Goal: Task Accomplishment & Management: Manage account settings

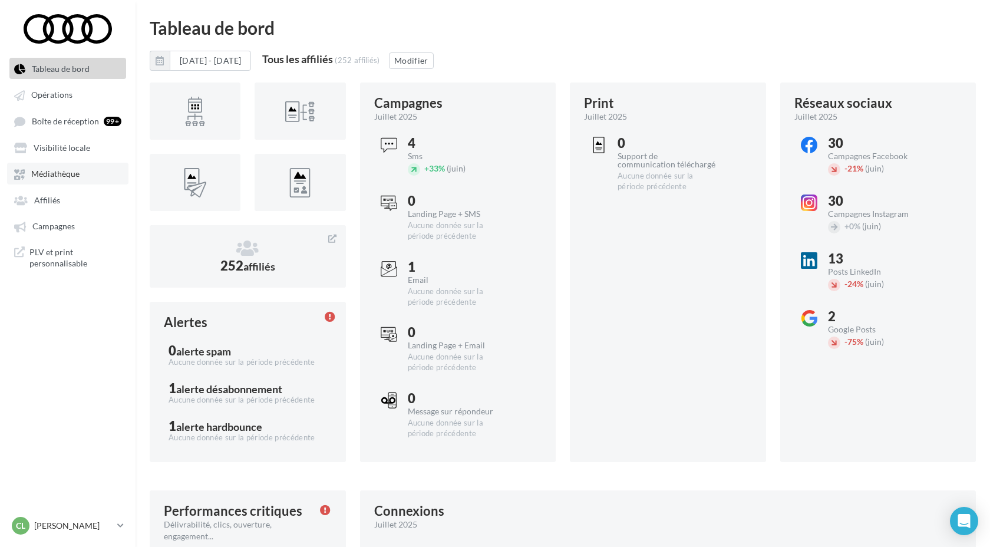
click at [78, 169] on link "Médiathèque" at bounding box center [67, 173] width 121 height 21
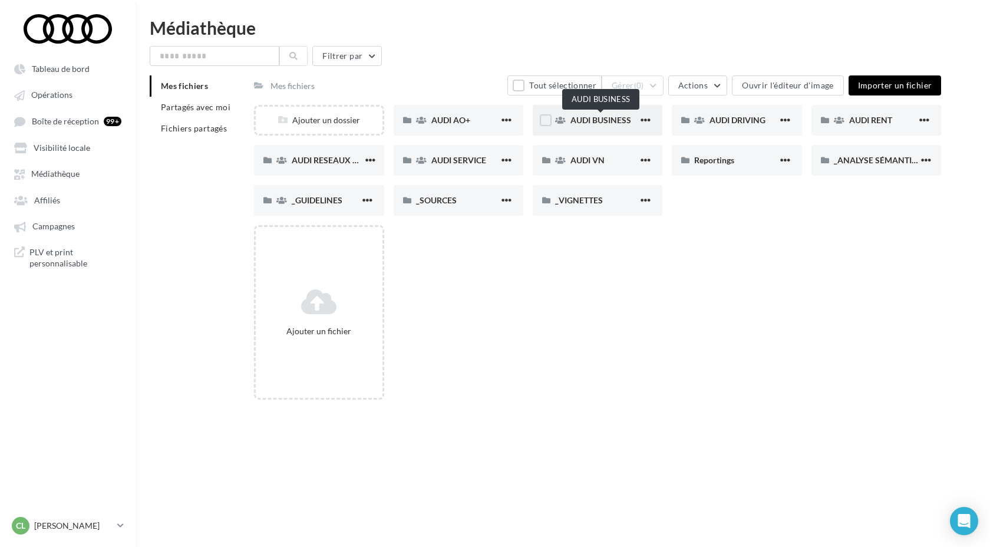
click at [602, 118] on span "AUDI BUSINESS" at bounding box center [600, 120] width 61 height 10
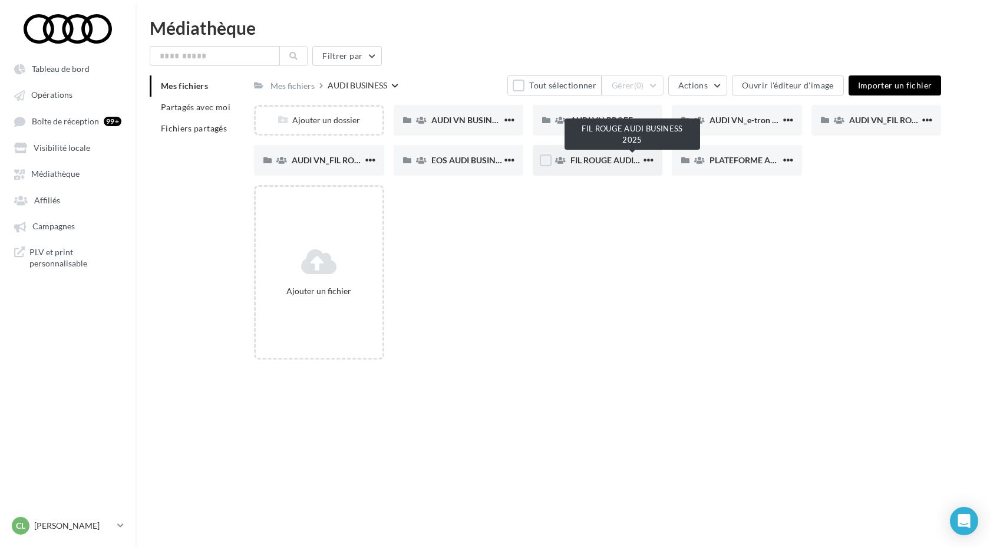
click at [626, 163] on span "FIL ROUGE AUDI BUSINESS 2025" at bounding box center [632, 160] width 124 height 10
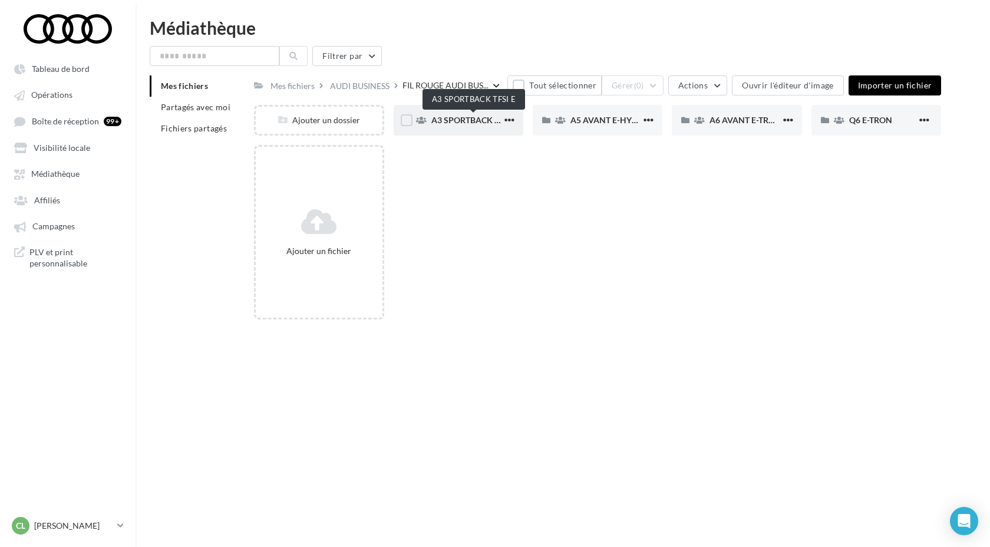
click at [468, 120] on span "A3 SPORTBACK TFSI E" at bounding box center [474, 120] width 86 height 10
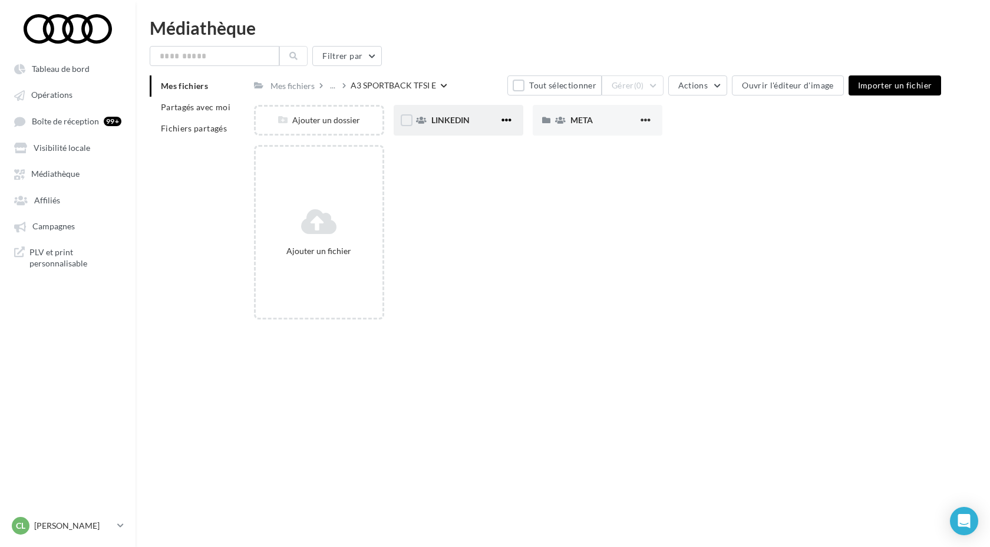
click at [507, 120] on span "button" at bounding box center [506, 120] width 10 height 10
click at [460, 120] on span "LINKEDIN" at bounding box center [450, 120] width 38 height 10
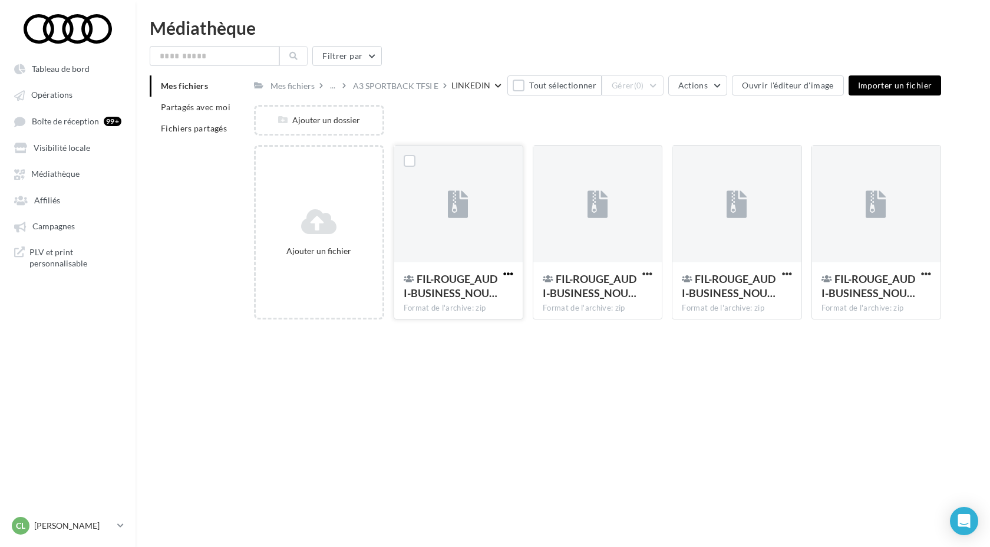
click at [507, 273] on span "button" at bounding box center [508, 274] width 10 height 10
click at [474, 301] on button "Modifier les informations" at bounding box center [450, 297] width 131 height 31
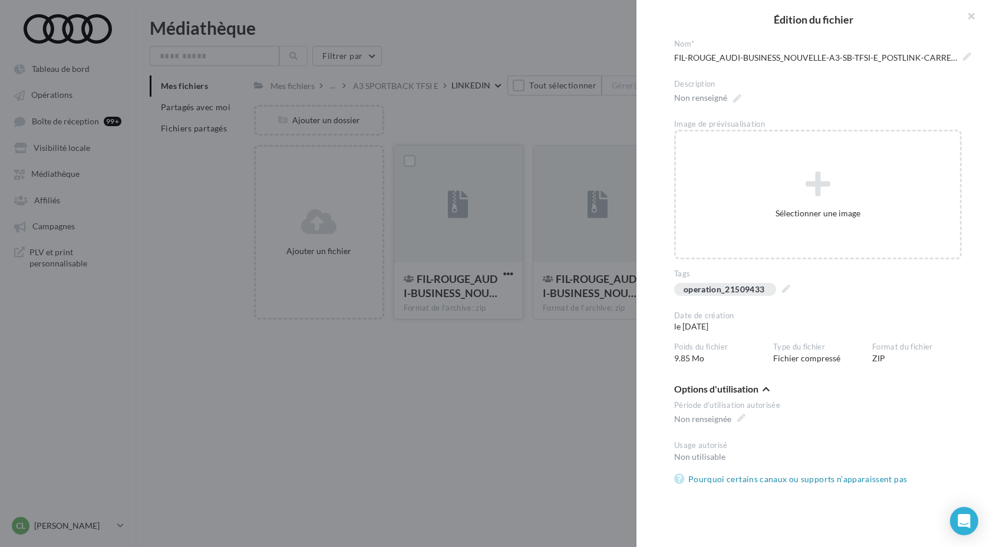
click at [560, 395] on div at bounding box center [495, 273] width 990 height 547
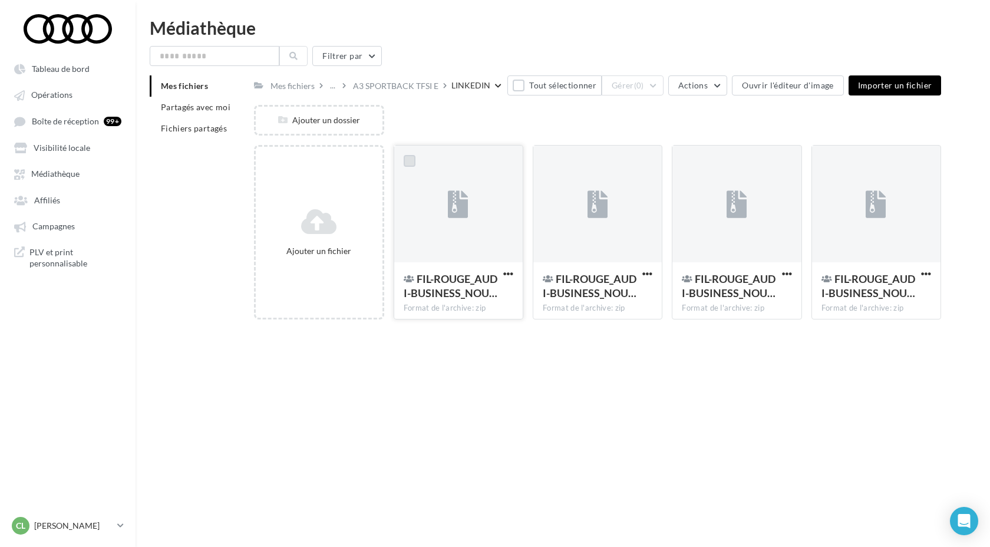
click at [408, 164] on label at bounding box center [410, 161] width 12 height 12
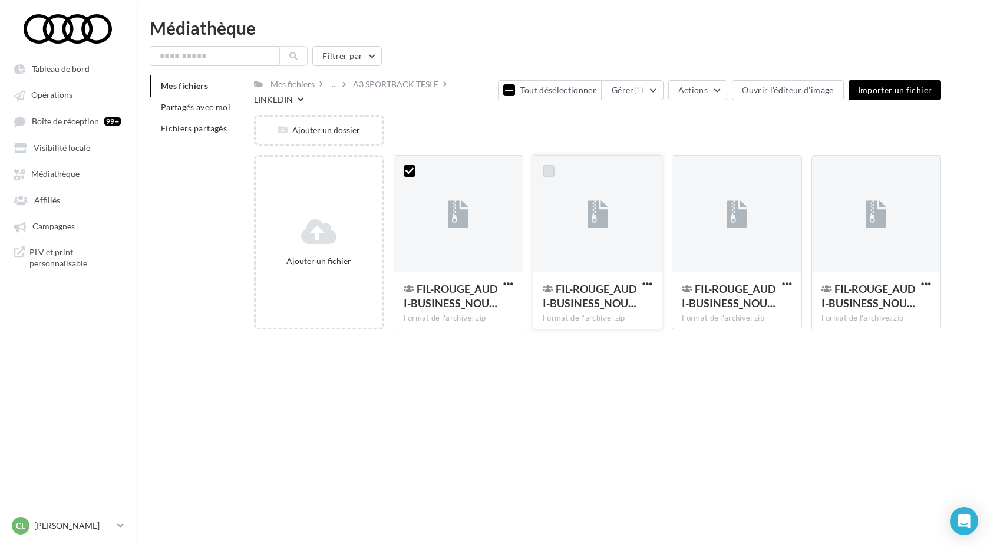
click at [552, 165] on label at bounding box center [549, 171] width 12 height 12
click at [688, 165] on label at bounding box center [688, 171] width 12 height 12
click at [824, 165] on label at bounding box center [827, 171] width 12 height 12
click at [643, 85] on span "(4)" at bounding box center [639, 89] width 10 height 9
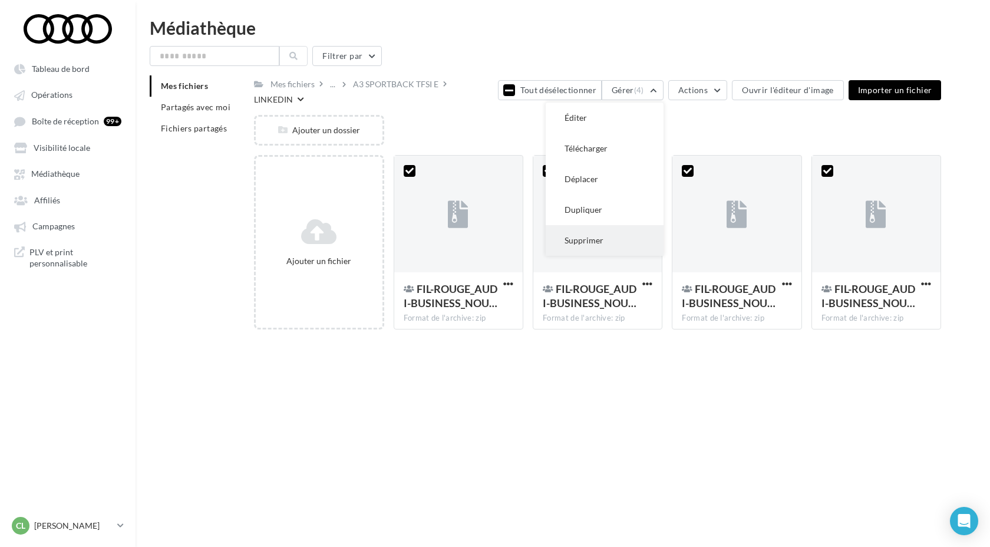
click at [609, 237] on button "Supprimer" at bounding box center [605, 240] width 118 height 31
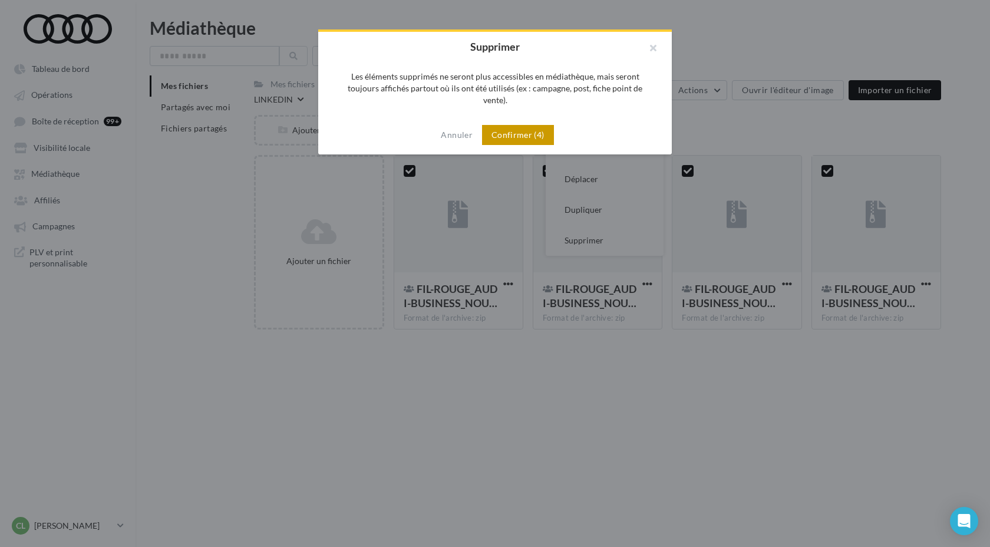
click at [533, 125] on button "Confirmer (4)" at bounding box center [518, 135] width 72 height 20
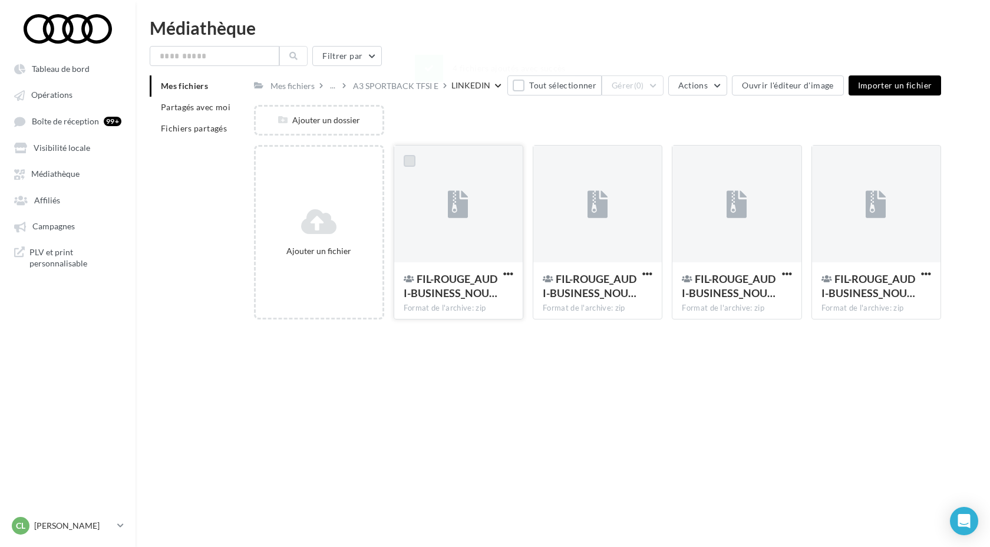
click at [410, 165] on label at bounding box center [410, 161] width 12 height 12
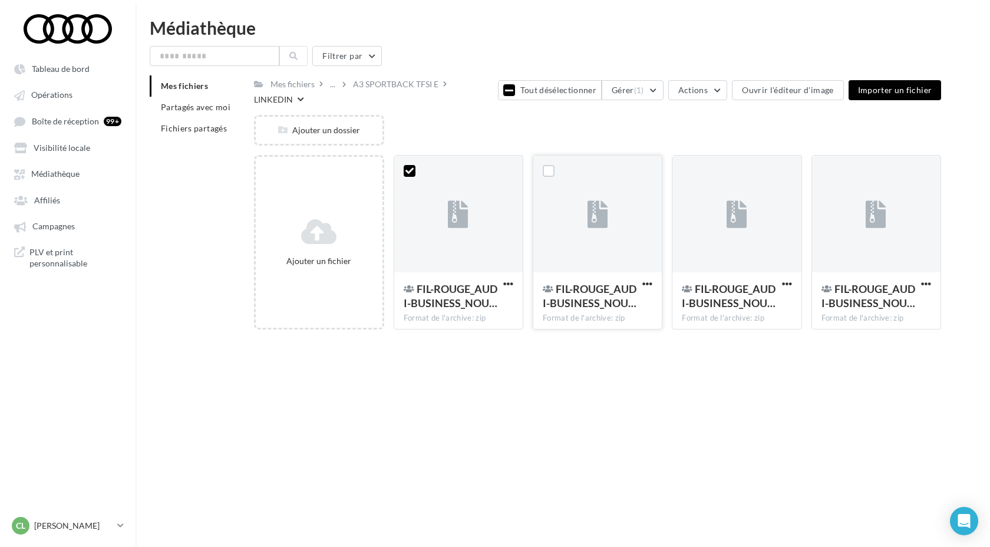
click at [556, 164] on div at bounding box center [548, 171] width 31 height 31
click at [549, 165] on label at bounding box center [549, 171] width 12 height 12
click at [687, 165] on label at bounding box center [688, 171] width 12 height 12
click at [820, 164] on div at bounding box center [827, 171] width 31 height 31
click at [826, 165] on label at bounding box center [827, 171] width 12 height 12
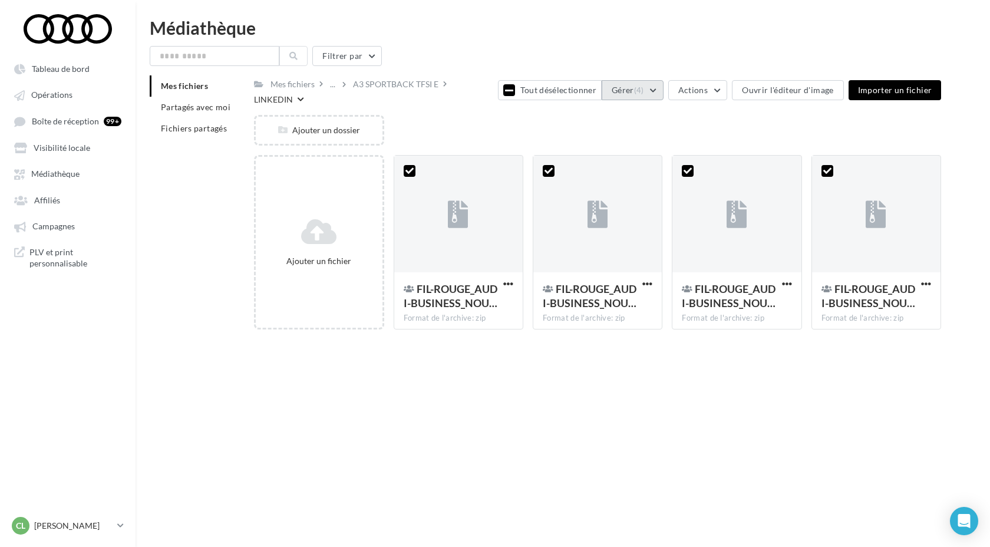
click at [651, 94] on button "Gérer (4)" at bounding box center [633, 90] width 62 height 20
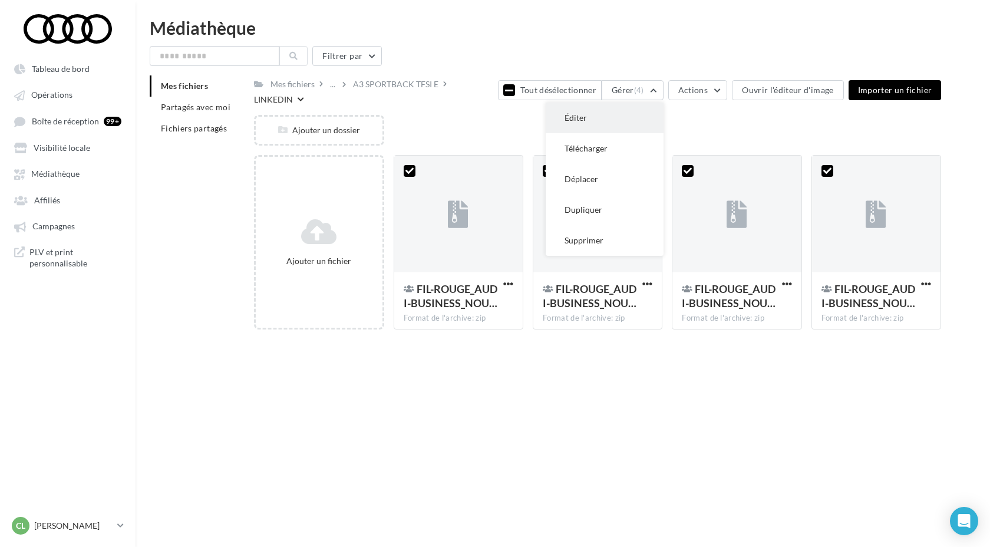
click at [622, 115] on button "Éditer" at bounding box center [605, 118] width 118 height 31
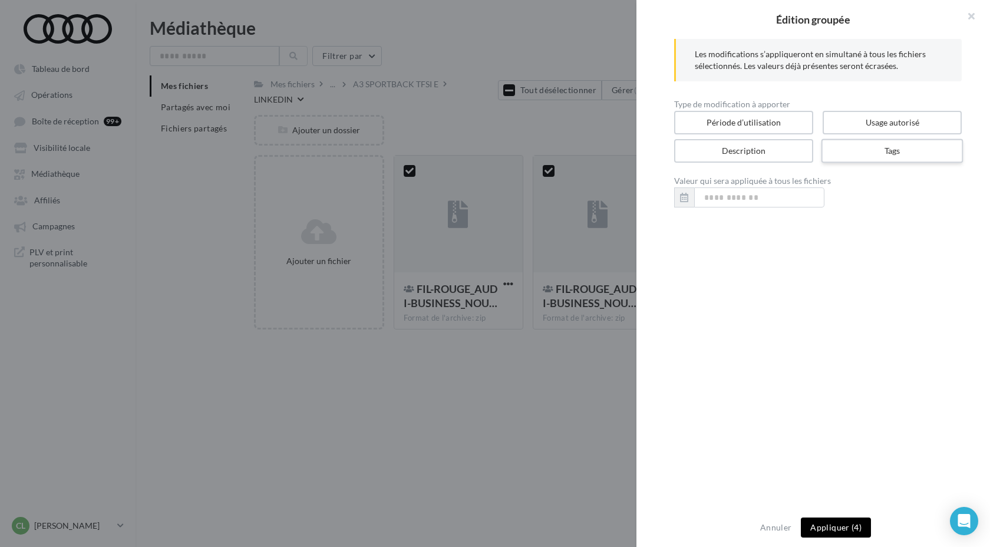
click at [875, 158] on label "Tags" at bounding box center [892, 151] width 142 height 24
click at [794, 204] on div "..." at bounding box center [818, 198] width 268 height 14
click at [718, 200] on input "text" at bounding box center [817, 197] width 262 height 12
paste input "**********"
type input "**********"
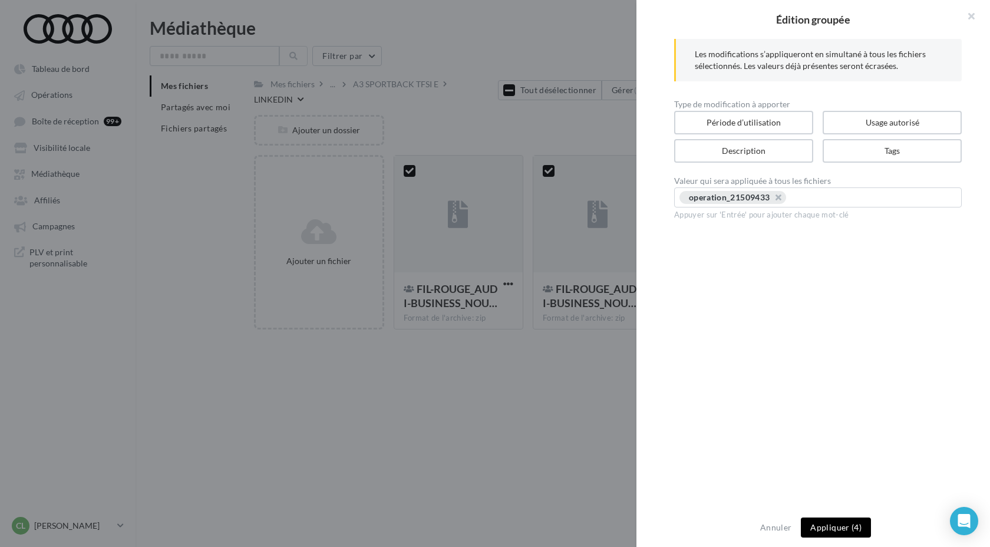
click at [839, 538] on div "Annuler Appliquer (4)" at bounding box center [813, 527] width 354 height 39
click at [842, 521] on button "Appliquer (4)" at bounding box center [836, 527] width 70 height 20
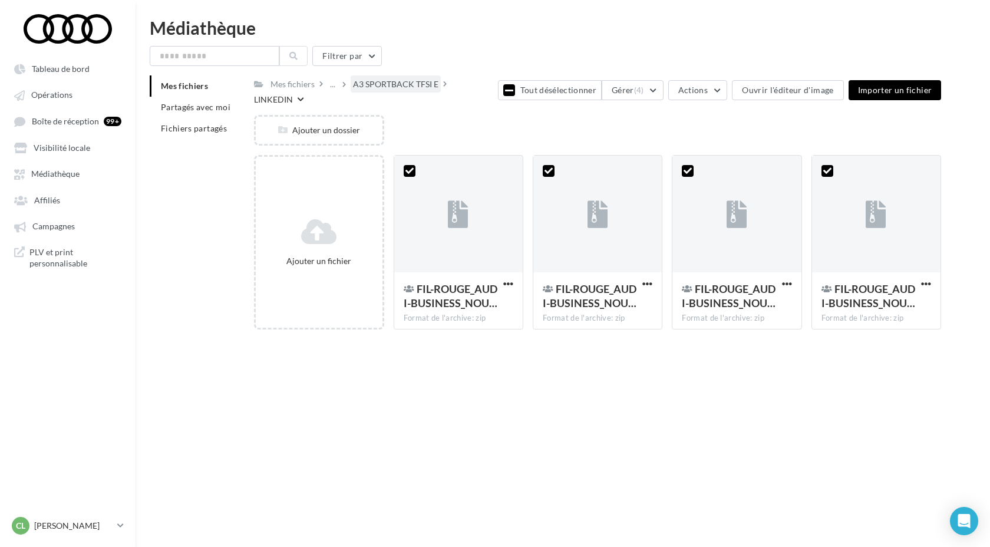
click at [406, 83] on div "A3 SPORTBACK TFSI E" at bounding box center [395, 84] width 85 height 12
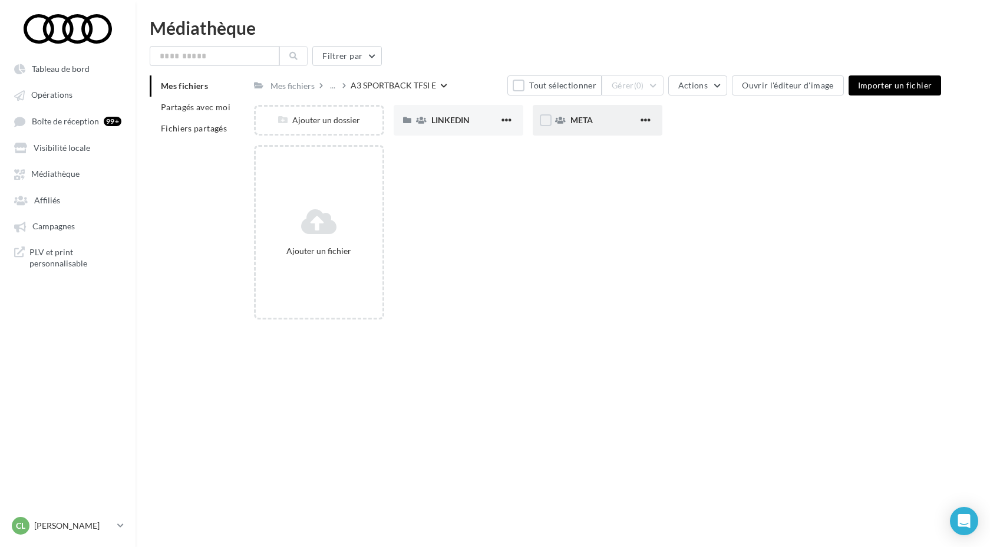
click at [598, 124] on div "META" at bounding box center [604, 120] width 68 height 12
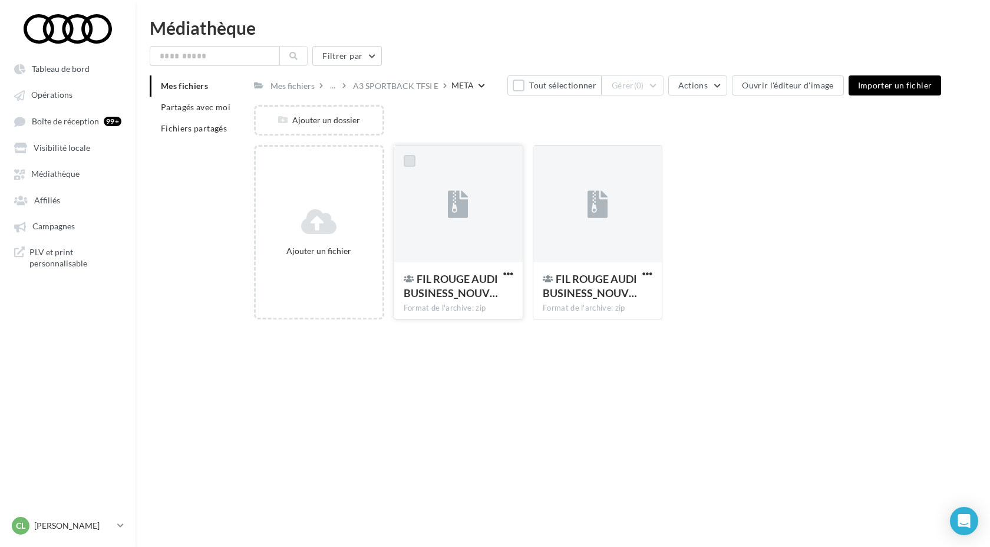
click at [411, 161] on label at bounding box center [410, 161] width 12 height 12
click at [550, 161] on label at bounding box center [549, 161] width 12 height 12
click at [644, 83] on span "(2)" at bounding box center [639, 85] width 10 height 9
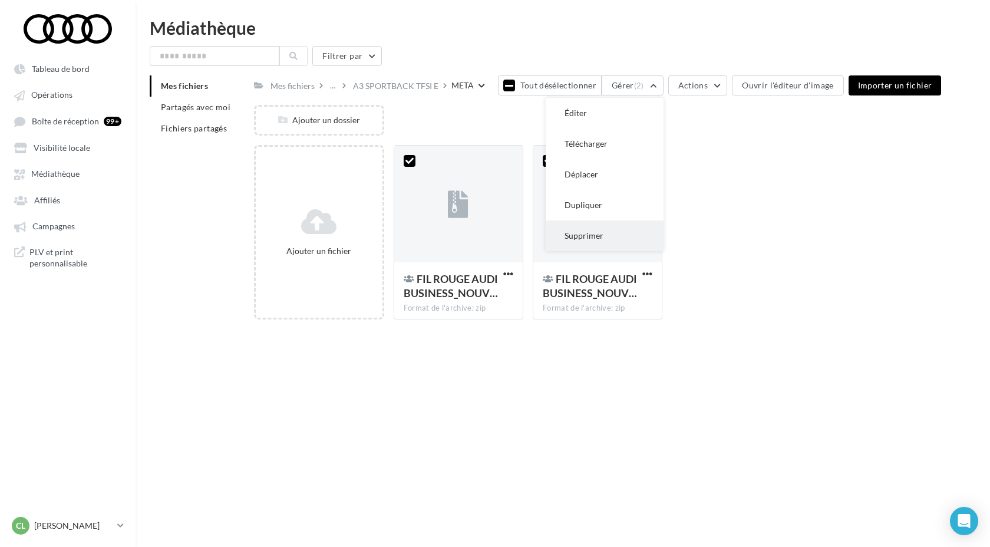
click at [622, 233] on button "Supprimer" at bounding box center [605, 235] width 118 height 31
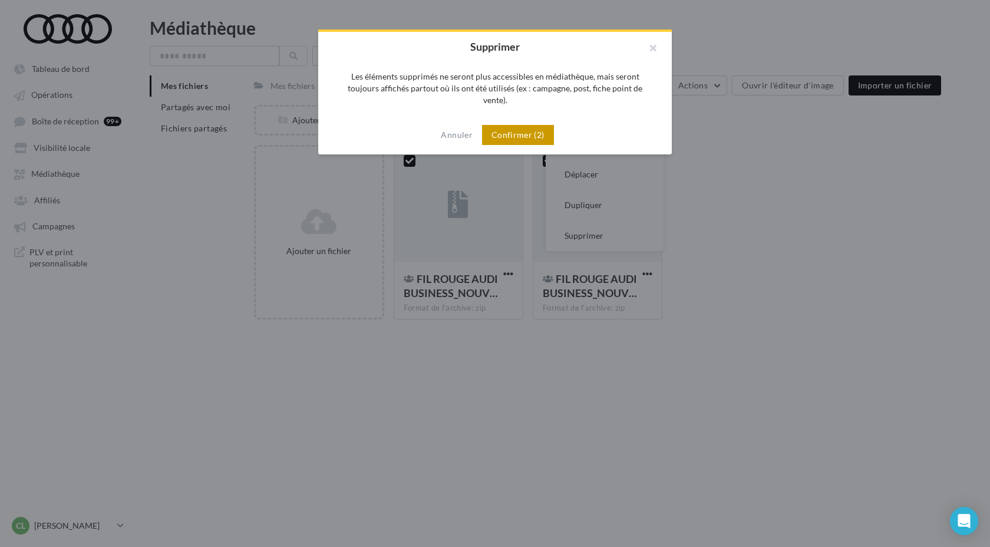
click at [541, 126] on button "Confirmer (2)" at bounding box center [518, 135] width 72 height 20
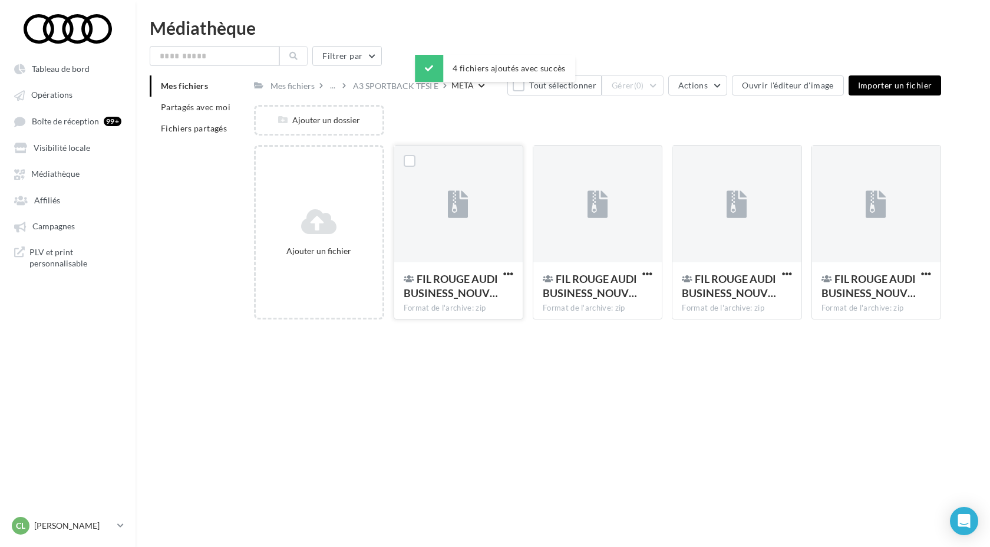
click at [405, 169] on div at bounding box center [410, 162] width 12 height 15
click at [413, 160] on label at bounding box center [410, 161] width 12 height 12
click at [553, 161] on label at bounding box center [549, 161] width 12 height 12
click at [687, 159] on label at bounding box center [688, 161] width 12 height 12
click at [824, 161] on label at bounding box center [827, 161] width 12 height 12
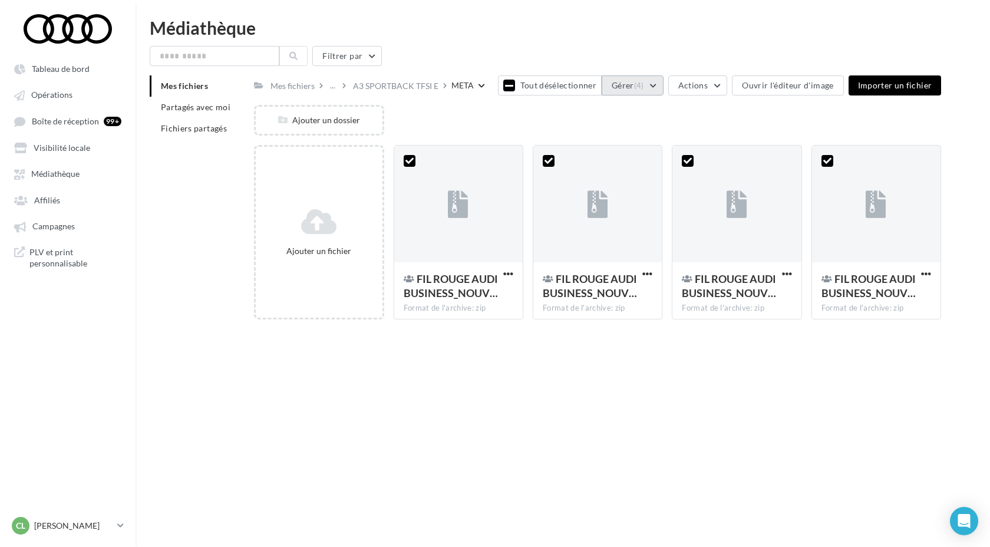
click at [634, 85] on button "Gérer (4)" at bounding box center [633, 85] width 62 height 20
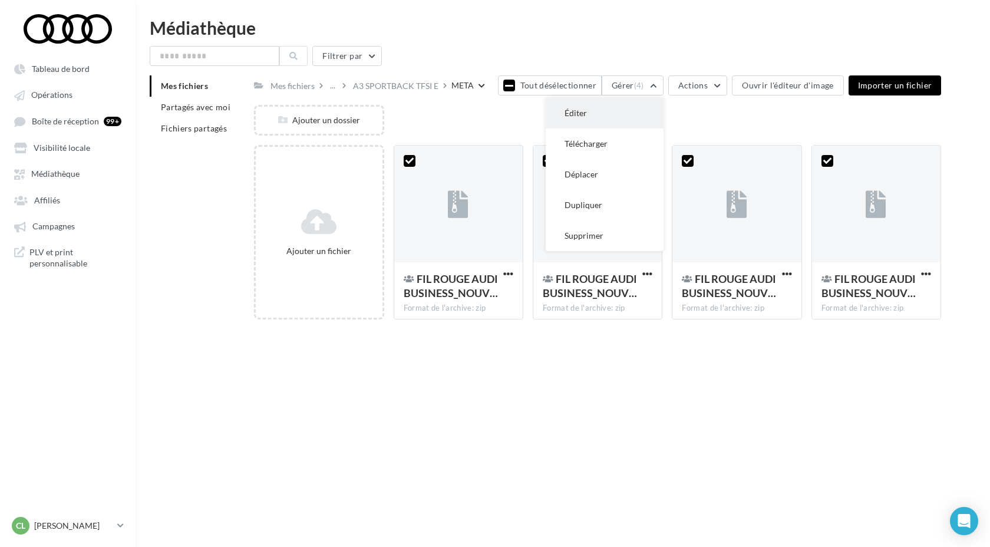
click at [596, 117] on button "Éditer" at bounding box center [605, 113] width 118 height 31
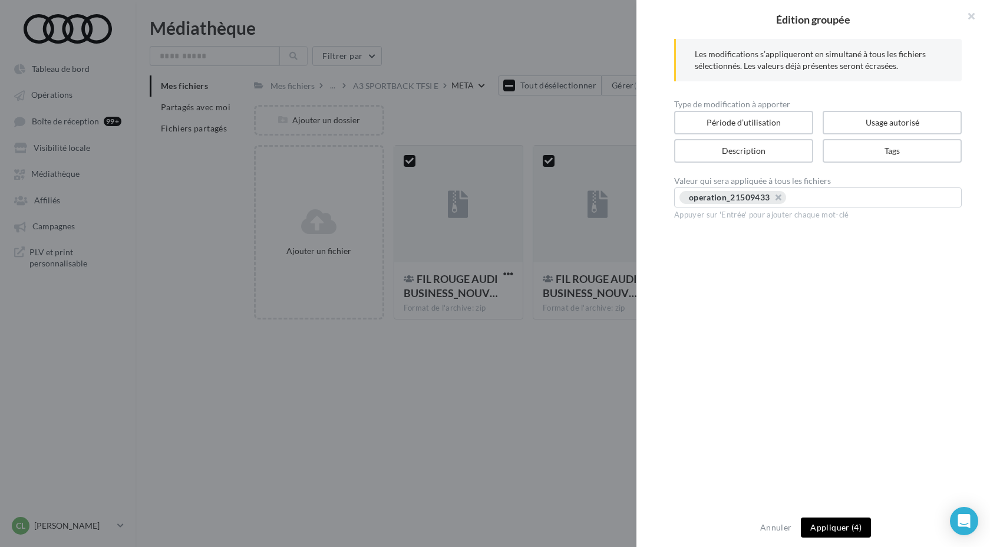
click at [819, 531] on button "Appliquer (4)" at bounding box center [836, 527] width 70 height 20
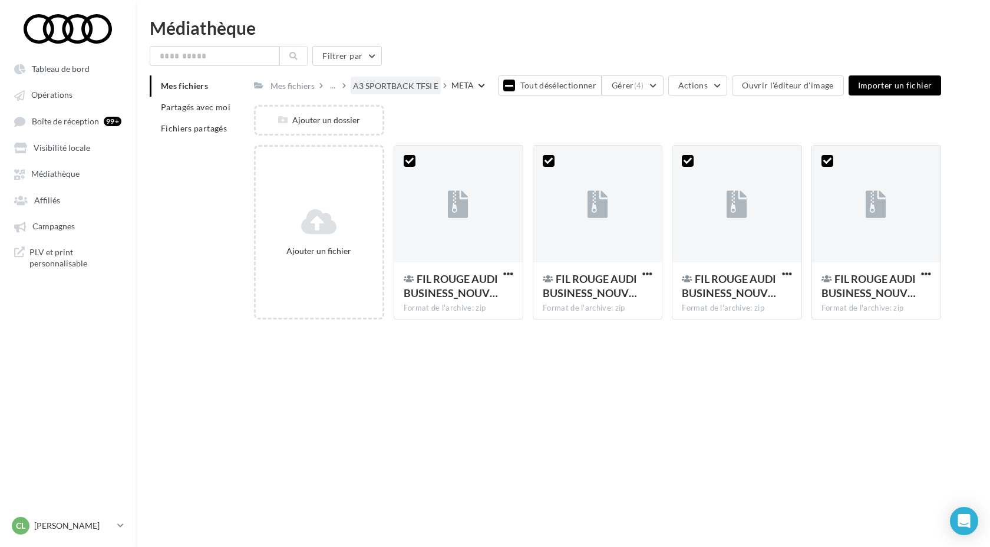
click at [406, 84] on div "A3 SPORTBACK TFSI E" at bounding box center [395, 86] width 85 height 12
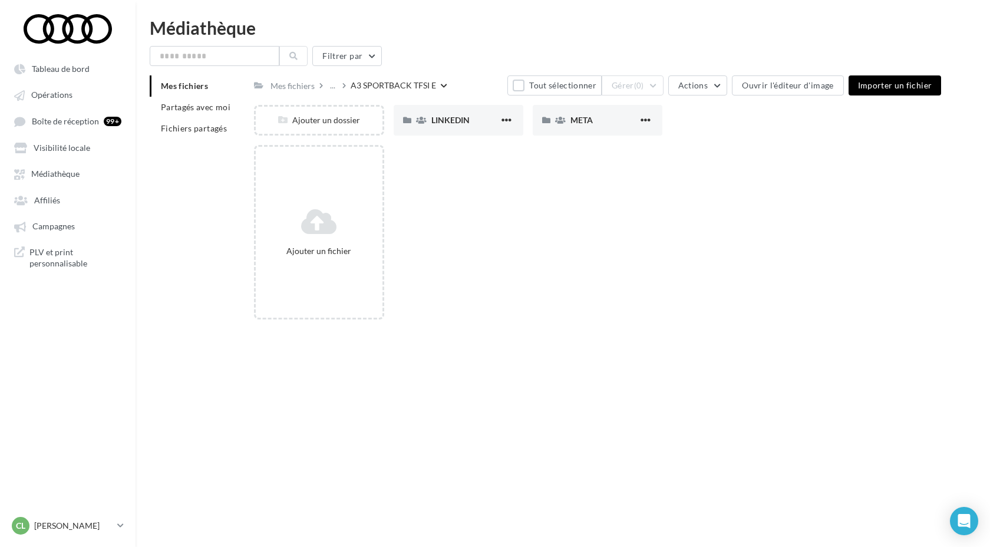
click at [342, 86] on icon at bounding box center [344, 85] width 4 height 8
click at [329, 87] on div "..." at bounding box center [333, 85] width 10 height 16
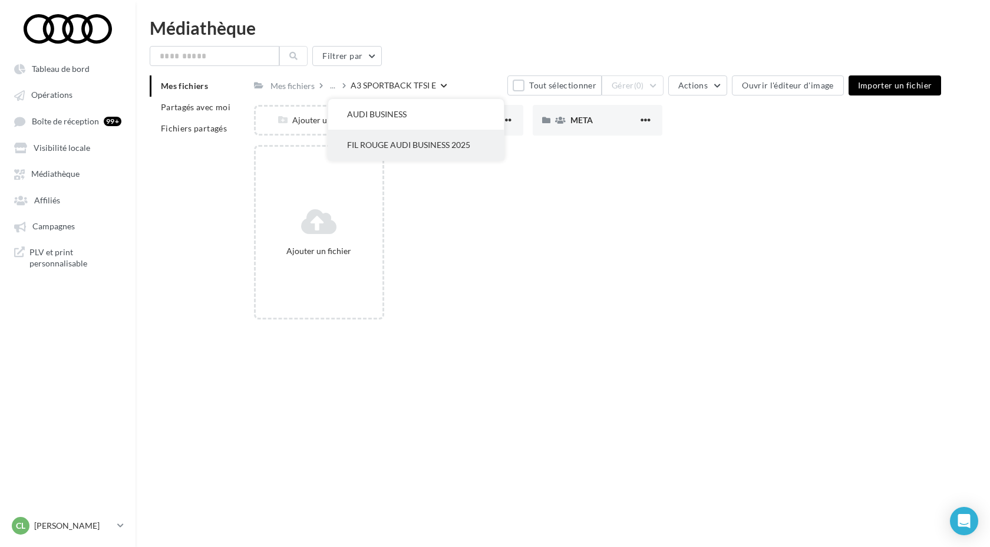
click at [395, 148] on button "FIL ROUGE AUDI BUSINESS 2025" at bounding box center [416, 145] width 176 height 31
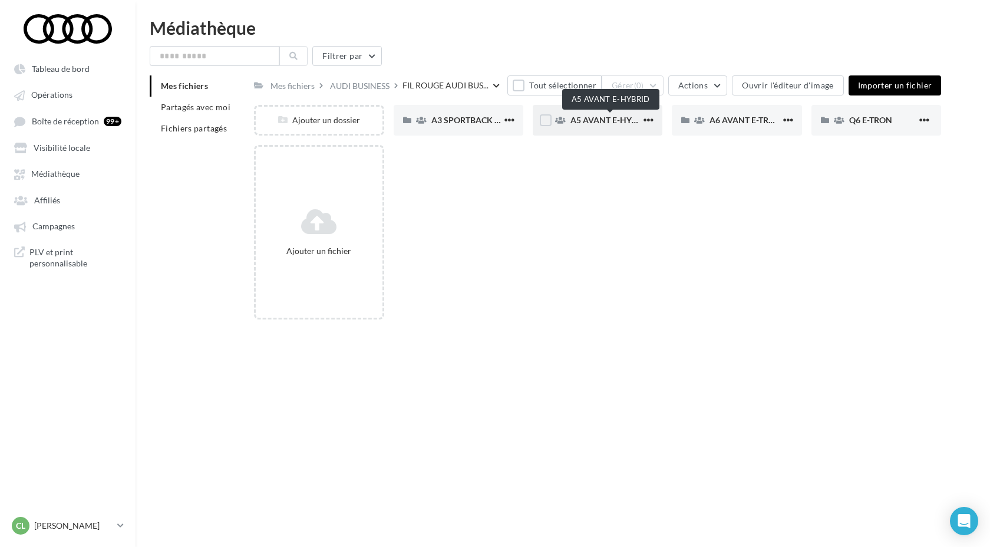
click at [577, 122] on span "A5 AVANT E-HYBRID" at bounding box center [610, 120] width 80 height 10
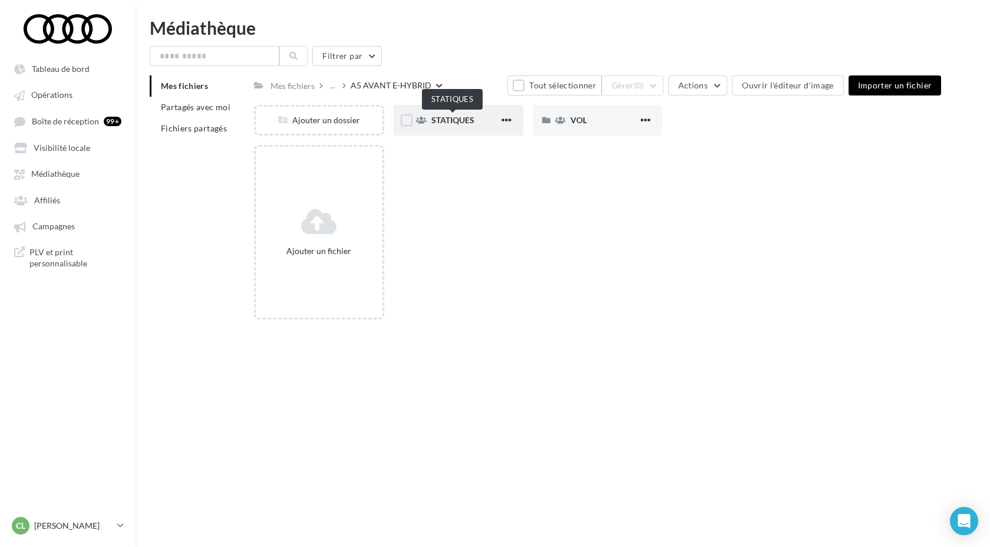
click at [453, 119] on span "STATIQUES" at bounding box center [452, 120] width 43 height 10
click at [468, 122] on span "LINKEDIN" at bounding box center [450, 120] width 38 height 10
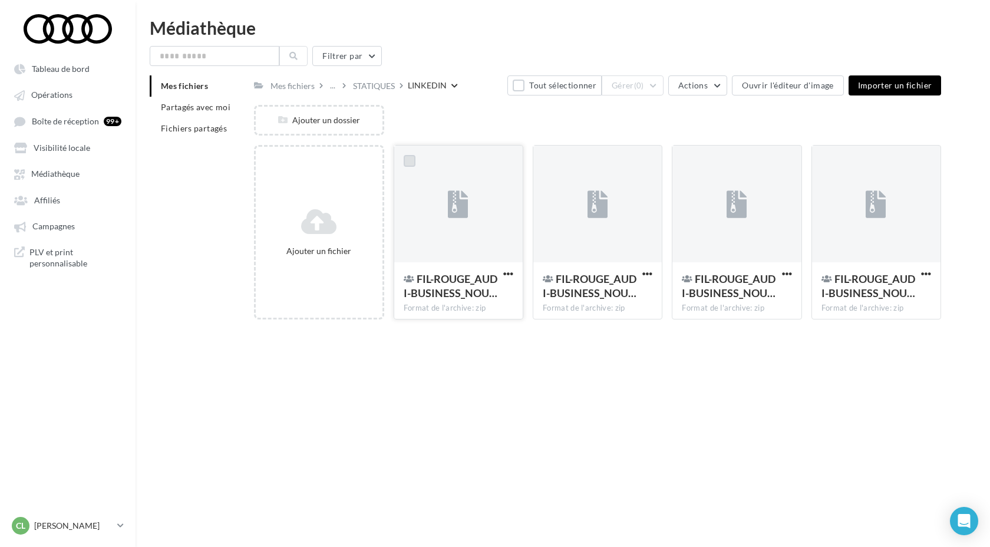
click at [407, 159] on label at bounding box center [410, 161] width 12 height 12
click at [553, 160] on label at bounding box center [549, 161] width 12 height 12
click at [688, 158] on label at bounding box center [688, 161] width 12 height 12
click at [827, 163] on label at bounding box center [827, 161] width 12 height 12
click at [628, 88] on button "Gérer (4)" at bounding box center [633, 85] width 62 height 20
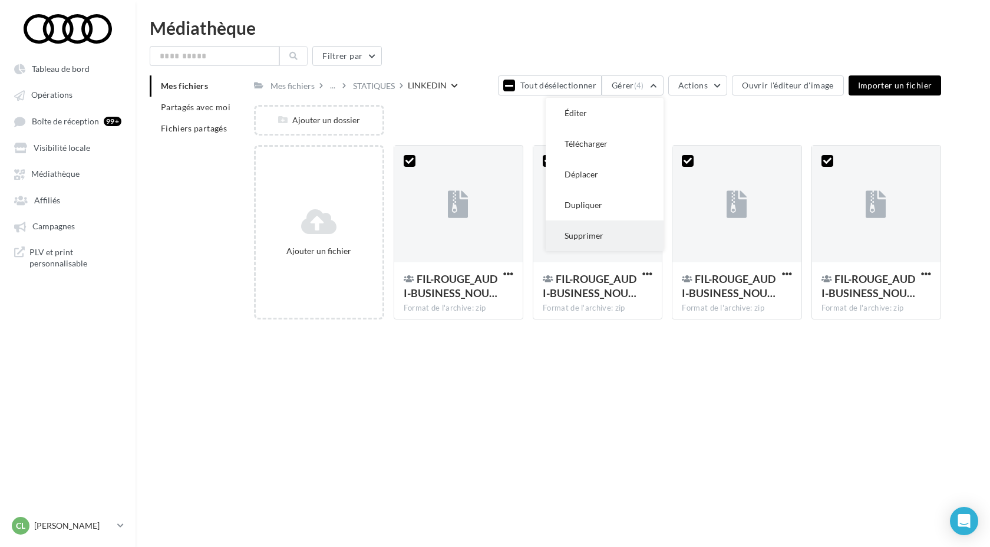
click at [604, 230] on button "Supprimer" at bounding box center [605, 235] width 118 height 31
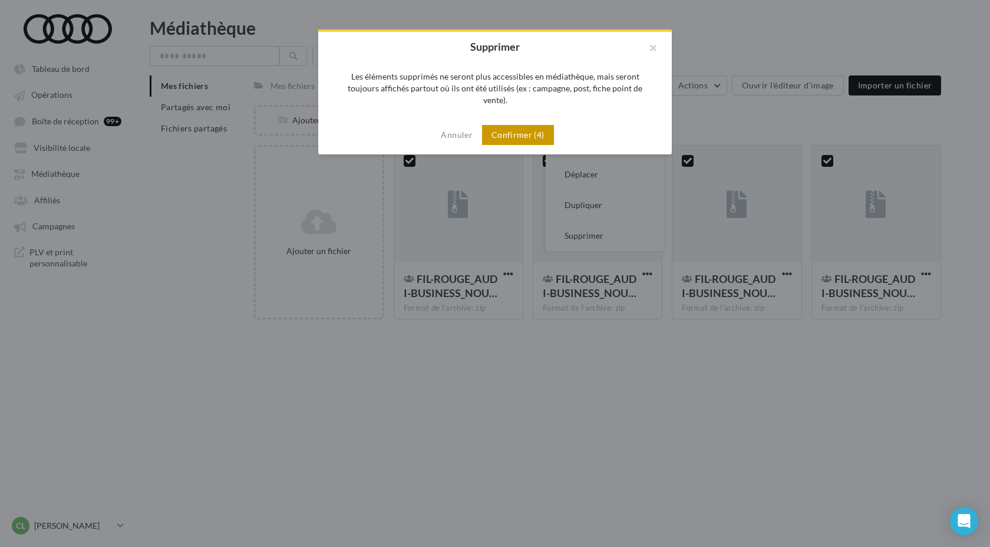
click at [526, 125] on button "Confirmer (4)" at bounding box center [518, 135] width 72 height 20
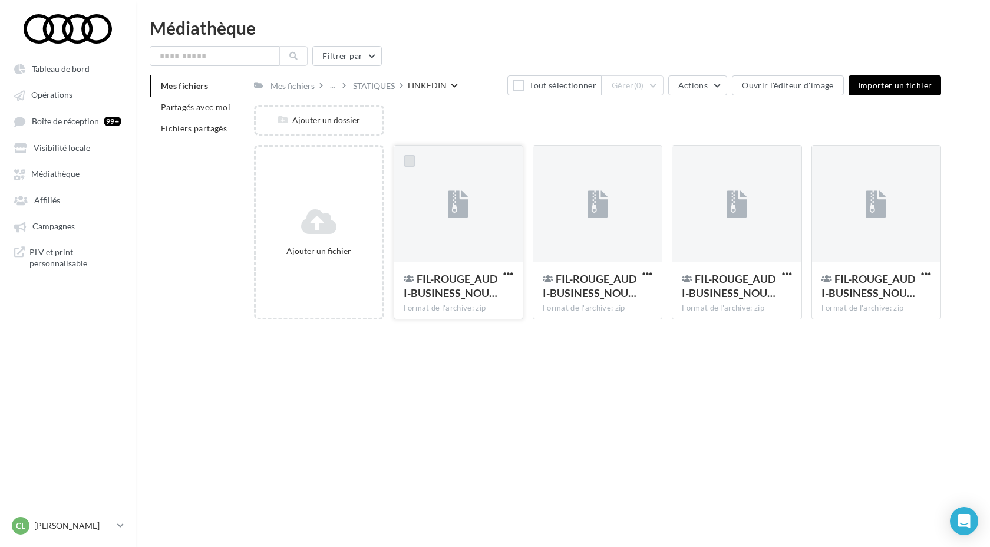
click at [405, 166] on label at bounding box center [410, 161] width 12 height 12
click at [549, 165] on label at bounding box center [549, 161] width 12 height 12
click at [687, 161] on label at bounding box center [688, 161] width 12 height 12
click at [826, 161] on label at bounding box center [827, 161] width 12 height 12
click at [640, 81] on span "(4)" at bounding box center [639, 85] width 10 height 9
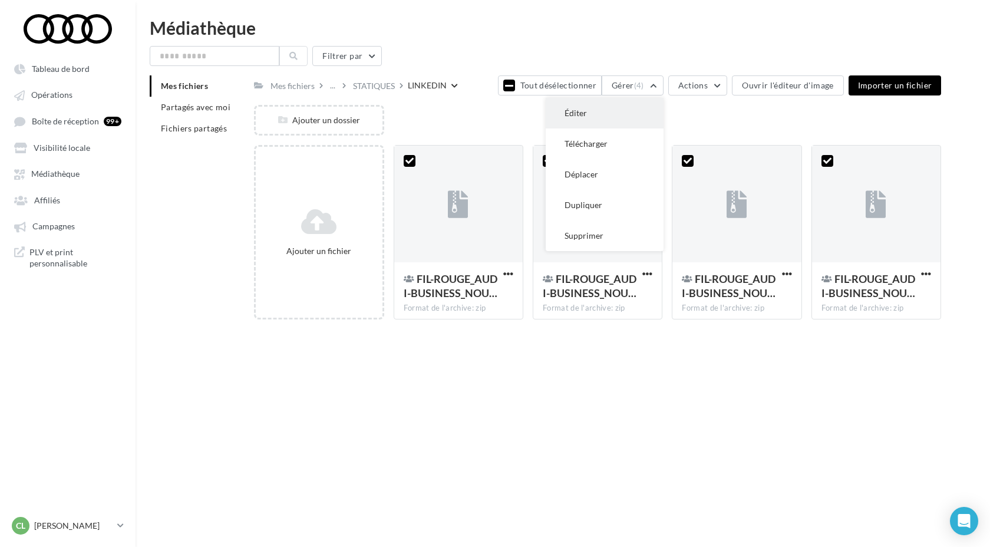
click at [602, 112] on button "Éditer" at bounding box center [605, 113] width 118 height 31
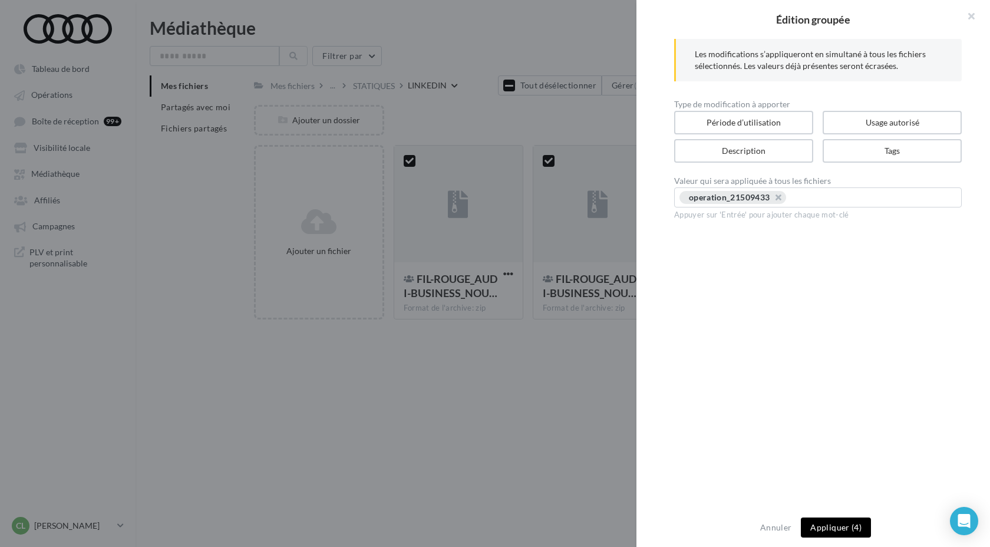
click at [841, 532] on button "Appliquer (4)" at bounding box center [836, 527] width 70 height 20
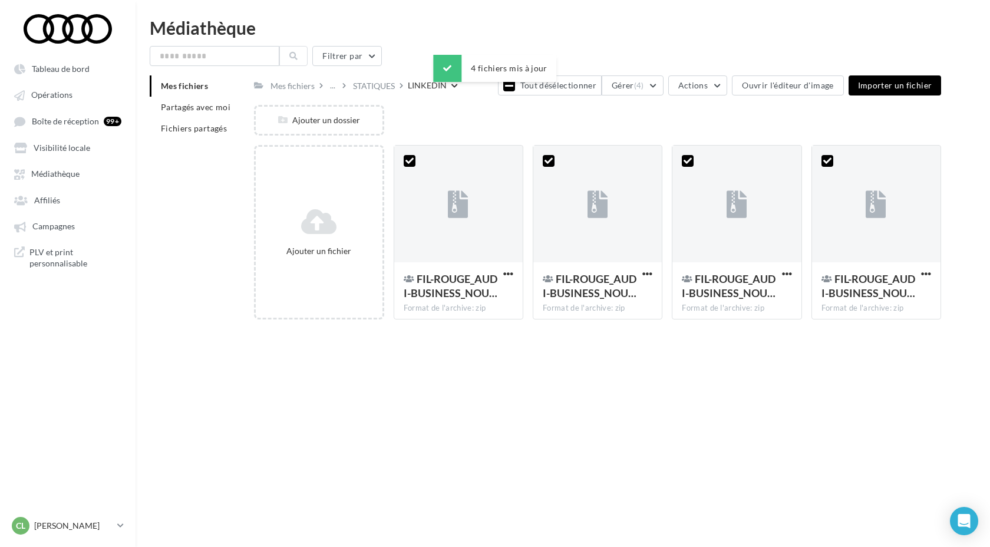
click at [671, 369] on div "Tableau de bord Opérations Affiliés" at bounding box center [495, 292] width 990 height 547
click at [562, 81] on button "Tout désélectionner" at bounding box center [550, 85] width 104 height 20
click at [375, 85] on div "STATIQUES" at bounding box center [374, 86] width 42 height 12
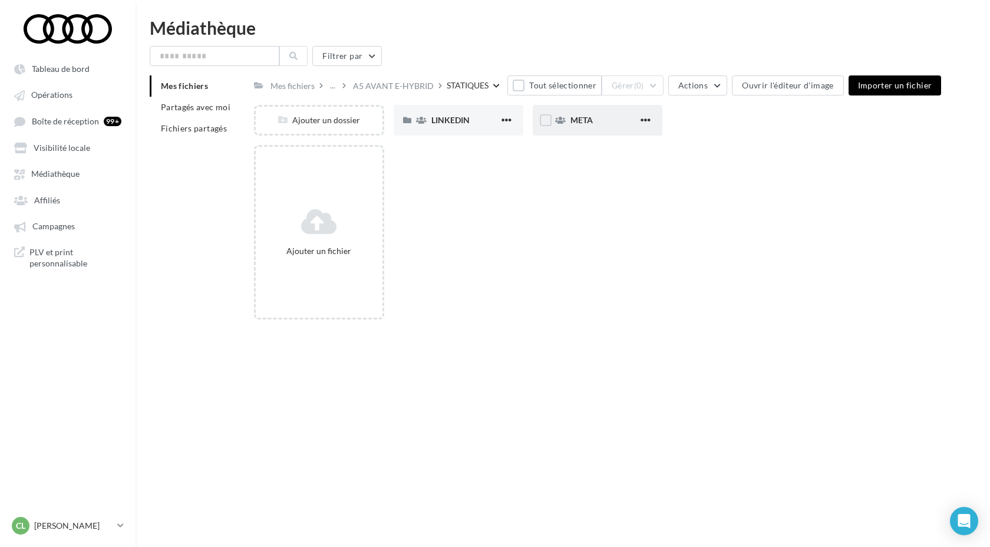
click at [594, 116] on div "META" at bounding box center [604, 120] width 68 height 12
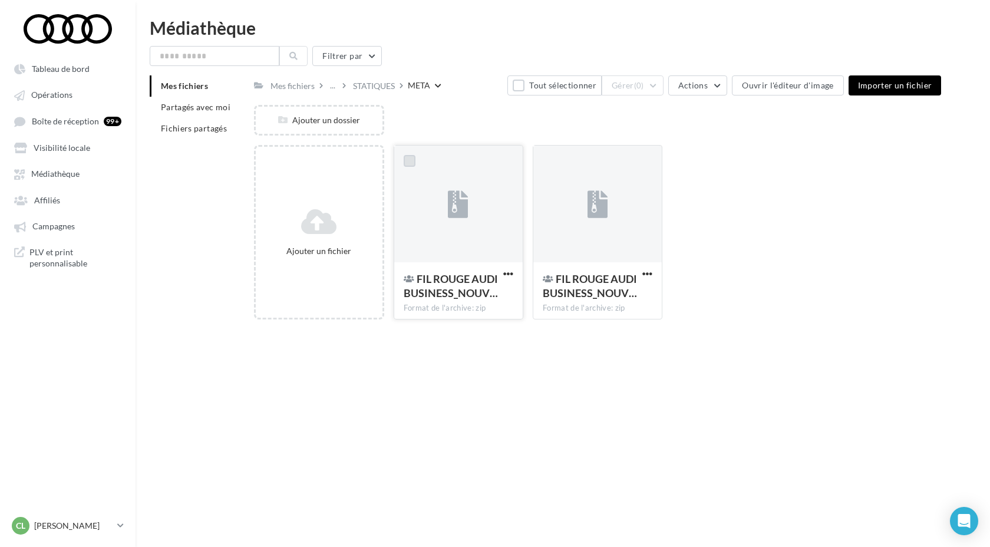
click at [410, 165] on label at bounding box center [410, 161] width 12 height 12
click at [547, 166] on label at bounding box center [549, 161] width 12 height 12
click at [636, 94] on button "Gérer (2)" at bounding box center [633, 85] width 62 height 20
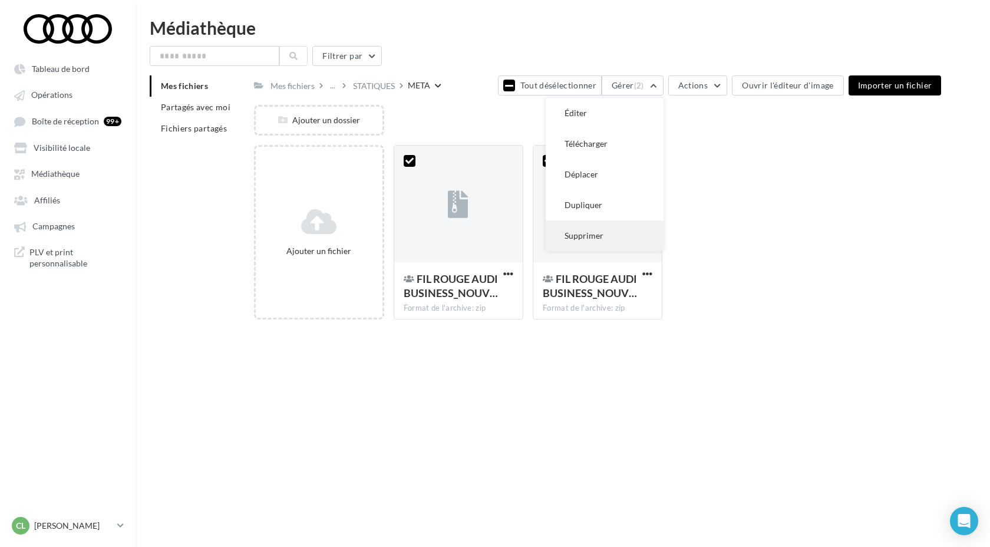
click at [624, 235] on button "Supprimer" at bounding box center [605, 235] width 118 height 31
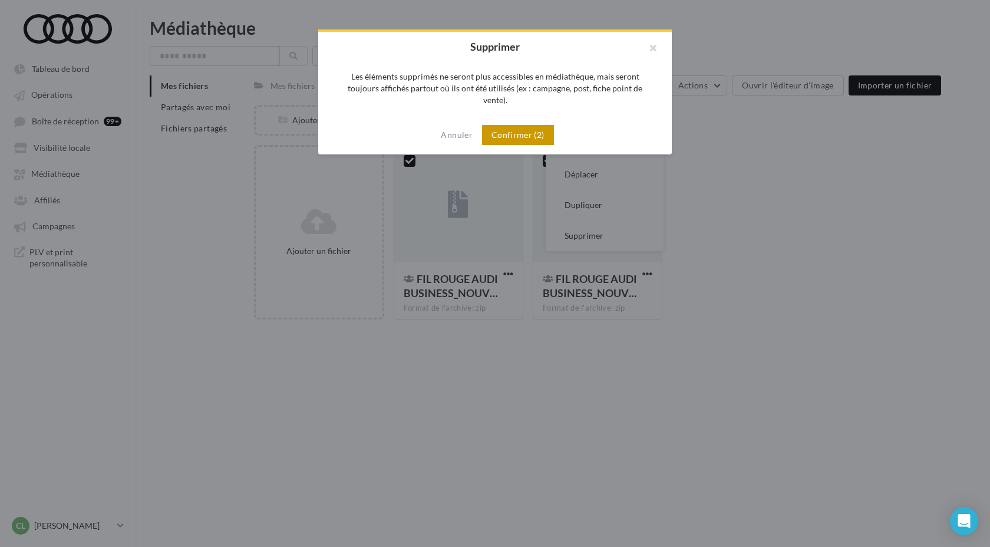
click at [527, 125] on button "Confirmer (2)" at bounding box center [518, 135] width 72 height 20
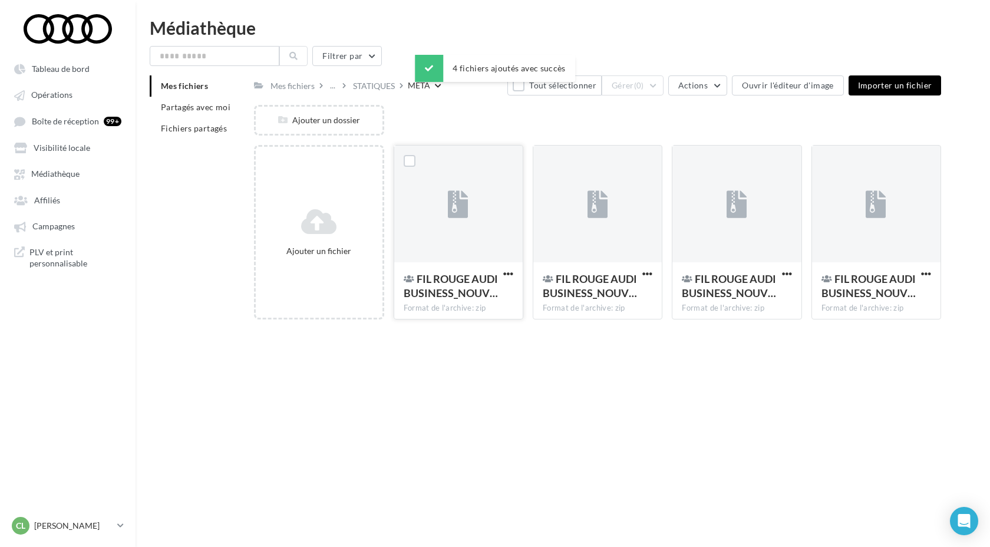
click at [416, 162] on div at bounding box center [409, 161] width 31 height 31
click at [410, 160] on label at bounding box center [410, 161] width 12 height 12
click at [552, 160] on label at bounding box center [549, 161] width 12 height 12
click at [695, 163] on div at bounding box center [687, 161] width 31 height 31
click at [686, 163] on label at bounding box center [688, 161] width 12 height 12
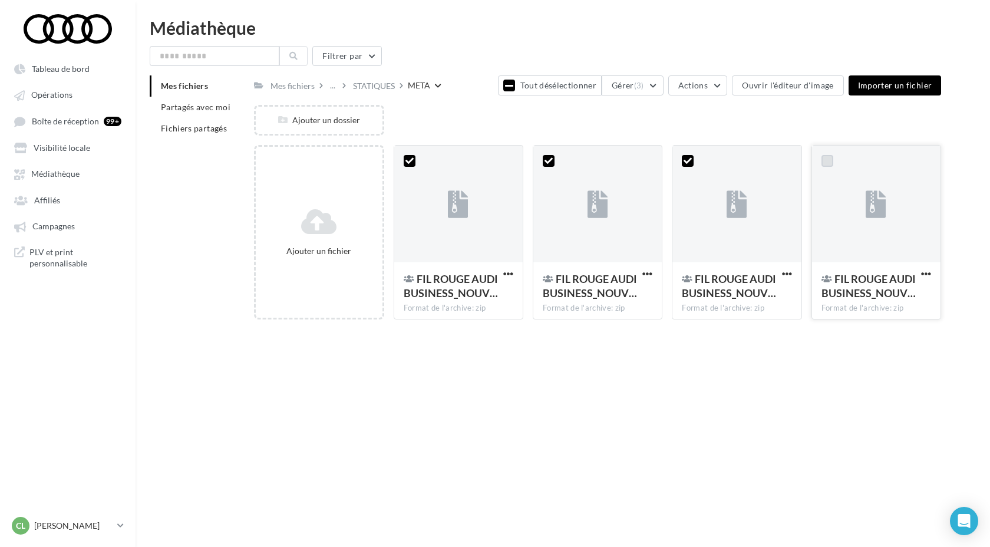
click at [830, 160] on label at bounding box center [827, 161] width 12 height 12
click at [638, 86] on button "Gérer (4)" at bounding box center [633, 85] width 62 height 20
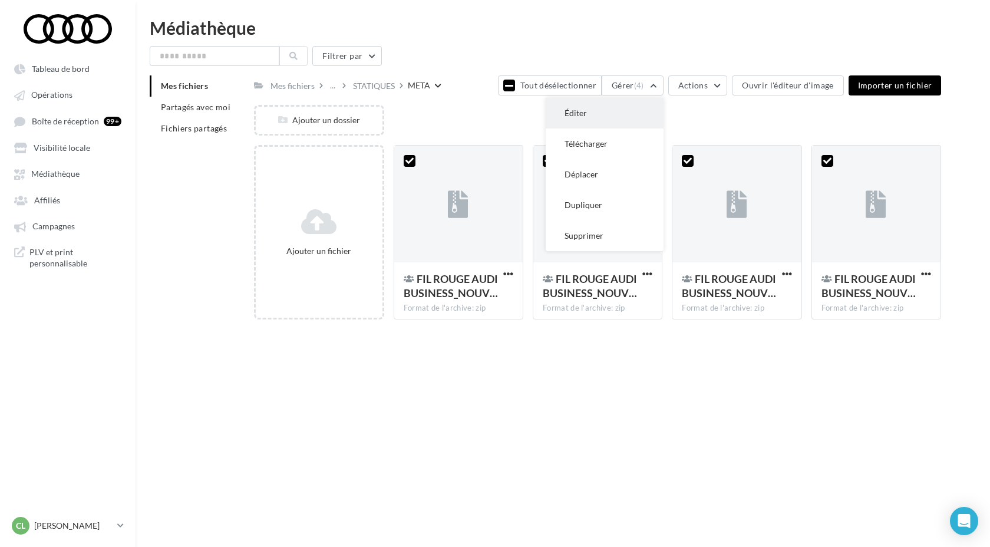
click at [593, 118] on button "Éditer" at bounding box center [605, 113] width 118 height 31
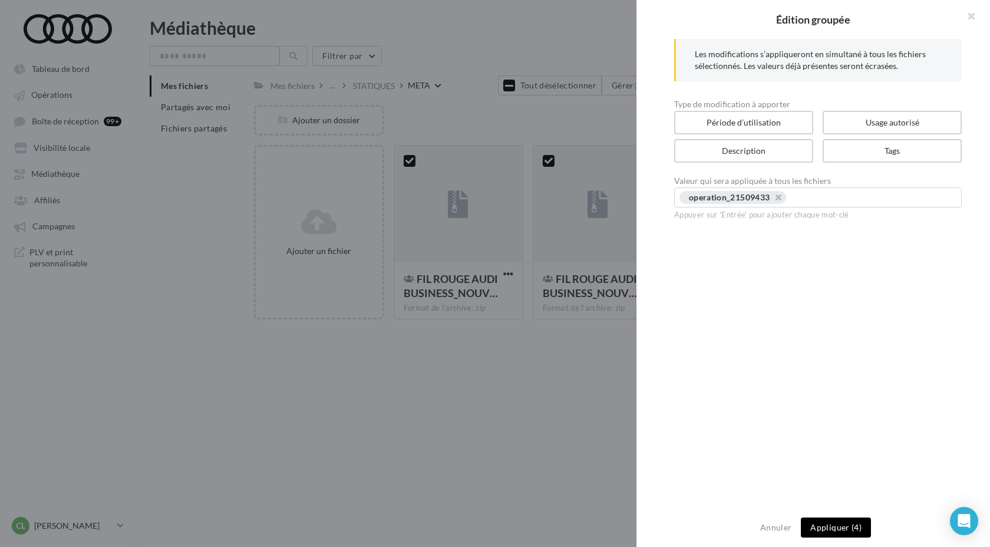
click at [843, 524] on button "Appliquer (4)" at bounding box center [836, 527] width 70 height 20
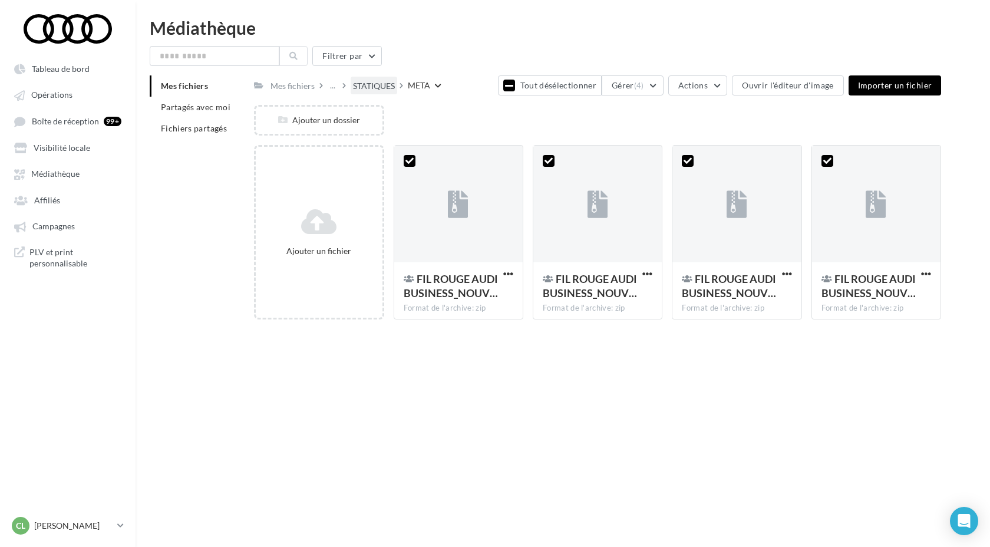
click at [377, 84] on div "STATIQUES" at bounding box center [374, 86] width 42 height 12
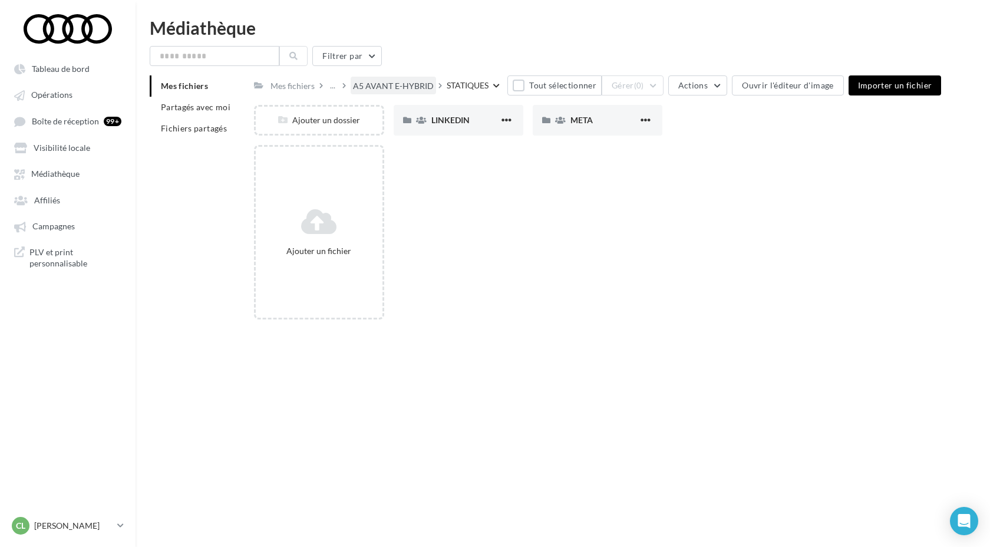
click at [404, 87] on div "A5 AVANT E-HYBRID" at bounding box center [393, 86] width 81 height 12
click at [572, 126] on div "VOL" at bounding box center [604, 120] width 68 height 12
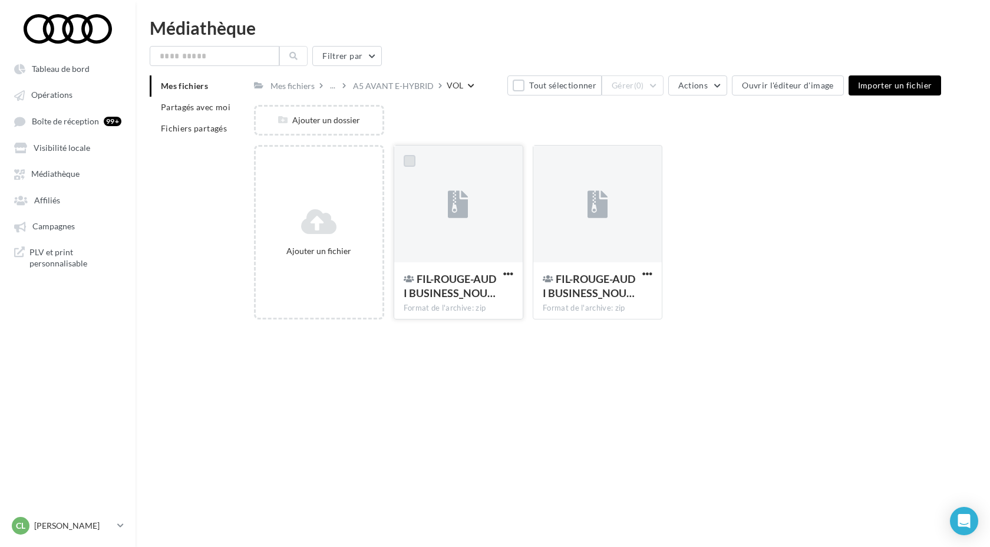
click at [404, 163] on label at bounding box center [410, 161] width 12 height 12
click at [546, 163] on label at bounding box center [549, 161] width 12 height 12
click at [656, 90] on button "Gérer (2)" at bounding box center [633, 85] width 62 height 20
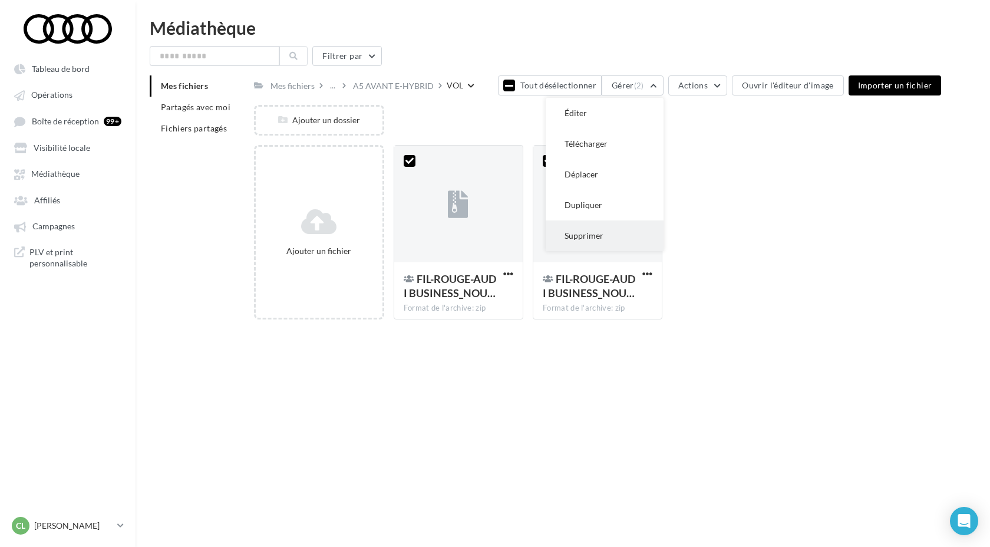
click at [617, 232] on button "Supprimer" at bounding box center [605, 235] width 118 height 31
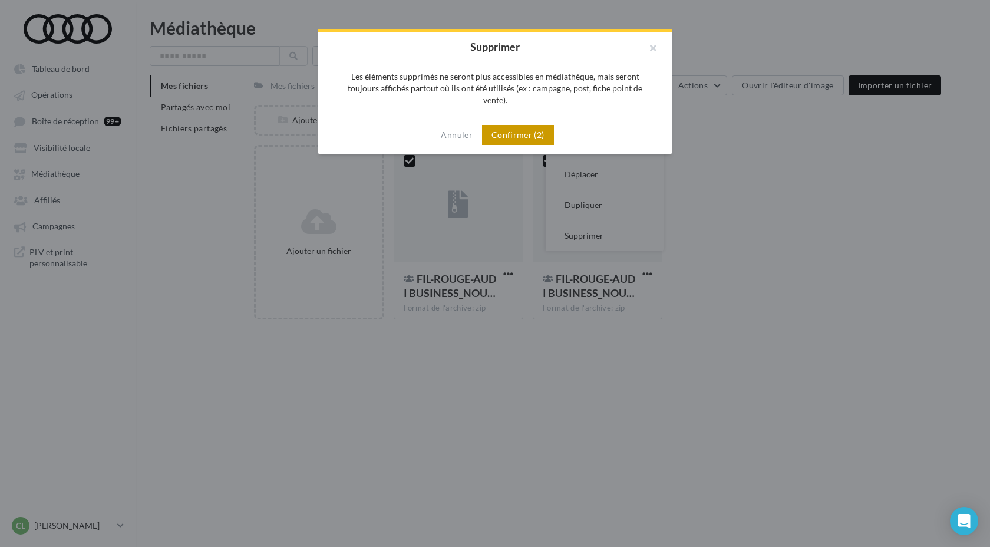
click at [533, 125] on button "Confirmer (2)" at bounding box center [518, 135] width 72 height 20
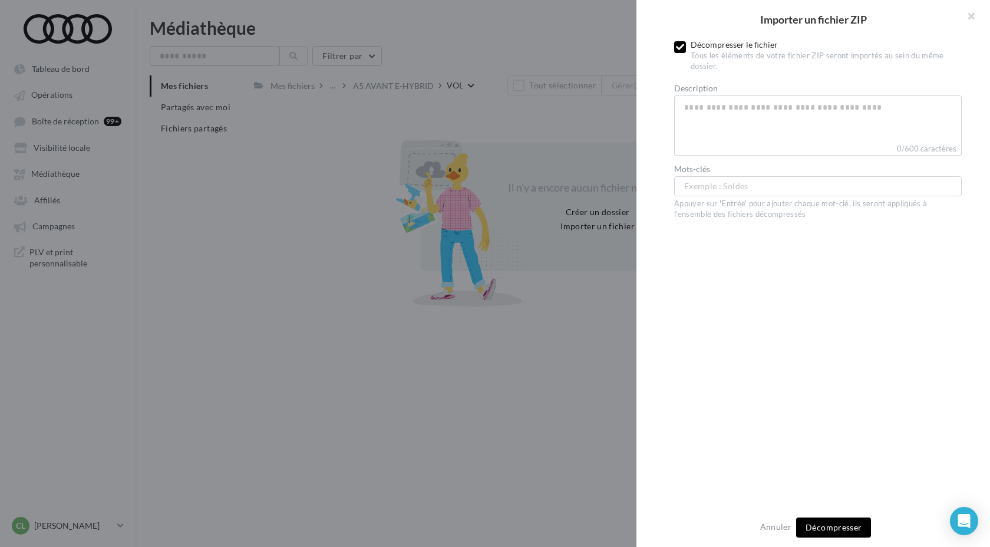
click at [752, 179] on div "Exemple : Soldes ..." at bounding box center [818, 186] width 288 height 20
type input "**********"
click at [737, 218] on div "Mots-clés operation_21509433 ... operation_21509433 Appuyer sur 'Entrée' pour a…" at bounding box center [818, 192] width 288 height 55
click at [679, 49] on icon at bounding box center [680, 47] width 8 height 8
click at [828, 538] on div "Annuler Importer" at bounding box center [813, 527] width 354 height 39
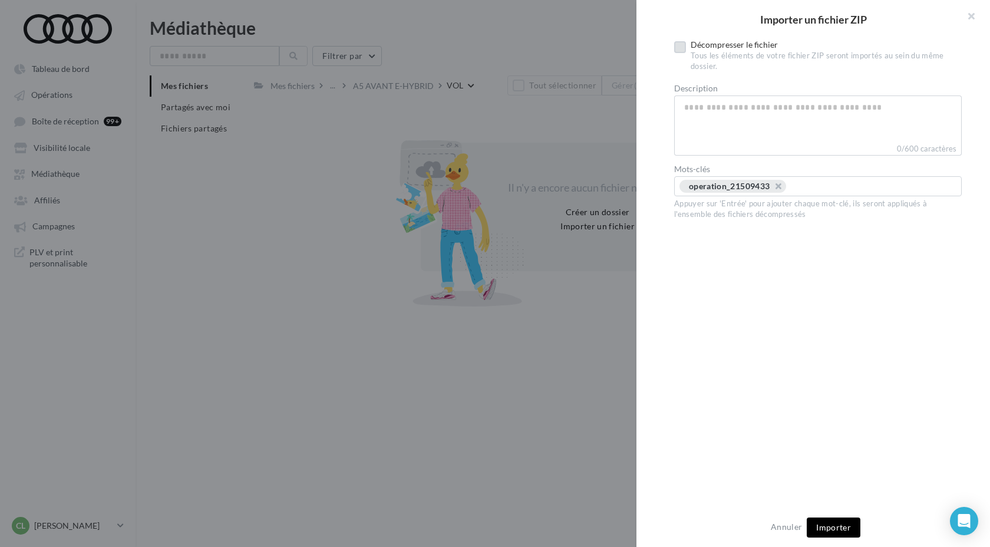
click at [833, 524] on span "Importer" at bounding box center [833, 527] width 35 height 10
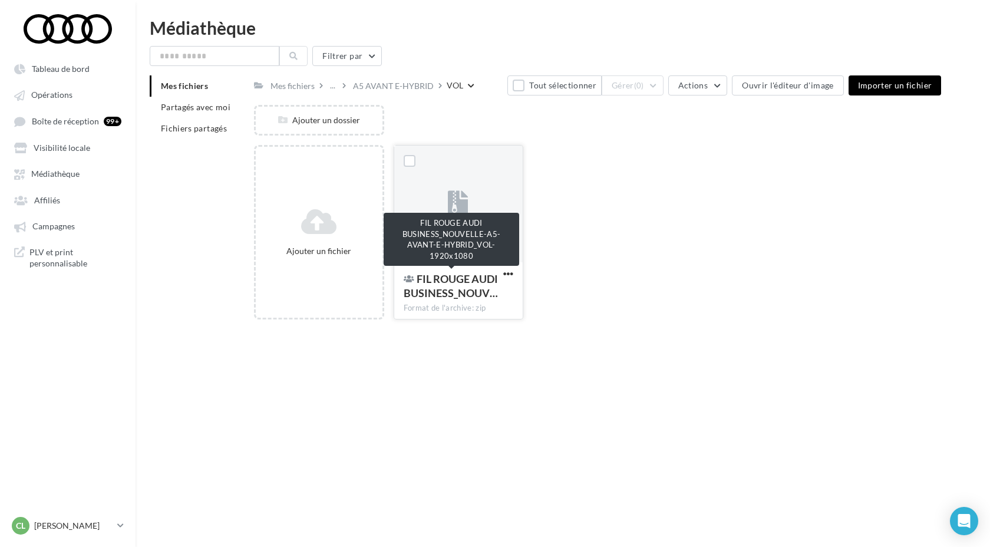
click at [466, 286] on span "FIL ROUGE AUDI BUSINESS_NOUV…" at bounding box center [451, 285] width 94 height 27
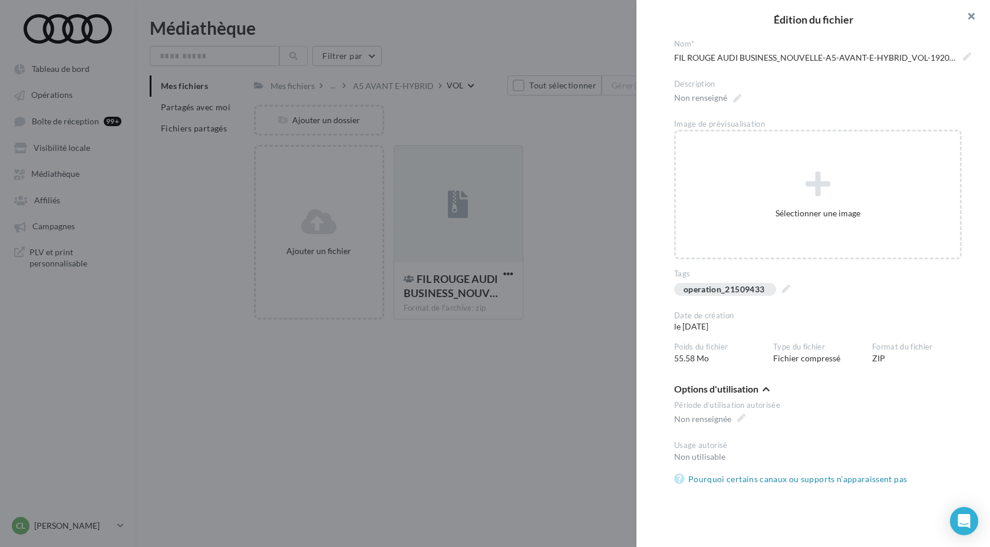
click at [970, 17] on button "button" at bounding box center [966, 17] width 47 height 35
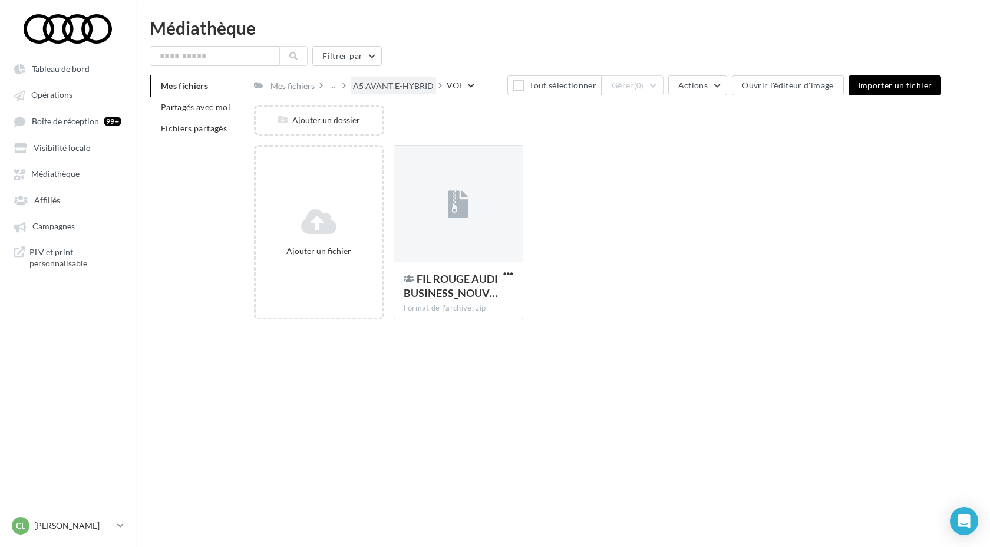
click at [392, 88] on div "A5 AVANT E-HYBRID" at bounding box center [393, 86] width 81 height 12
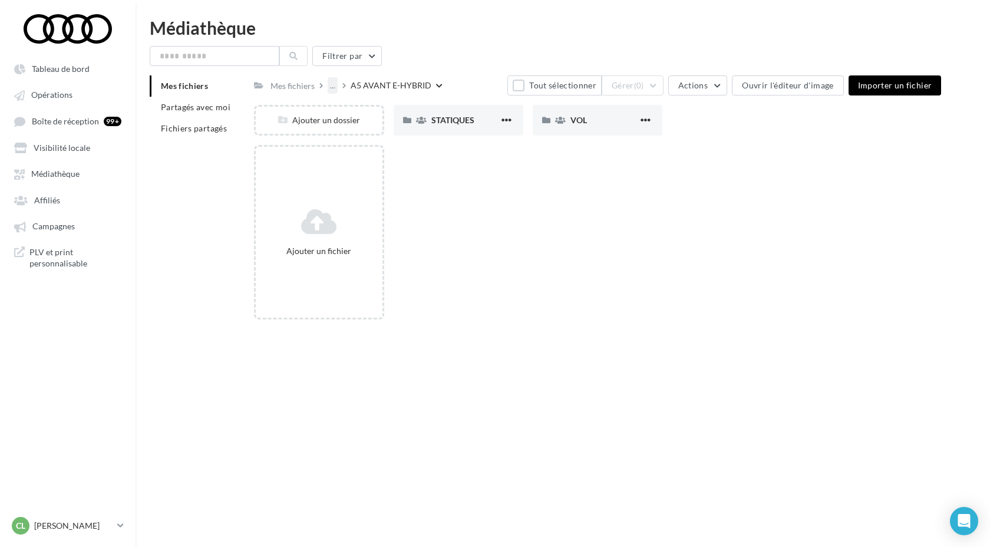
click at [330, 86] on div "..." at bounding box center [333, 85] width 10 height 16
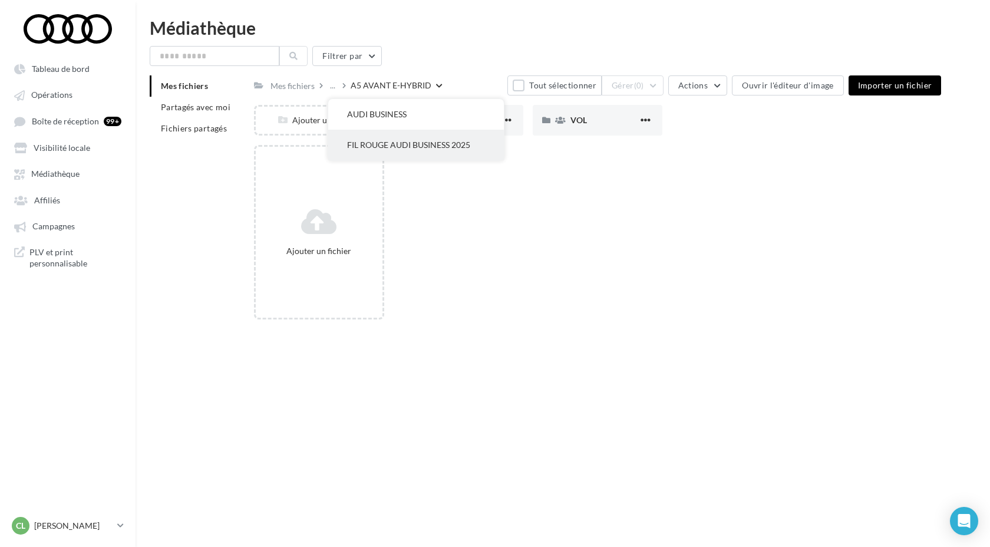
click at [379, 151] on button "FIL ROUGE AUDI BUSINESS 2025" at bounding box center [416, 145] width 176 height 31
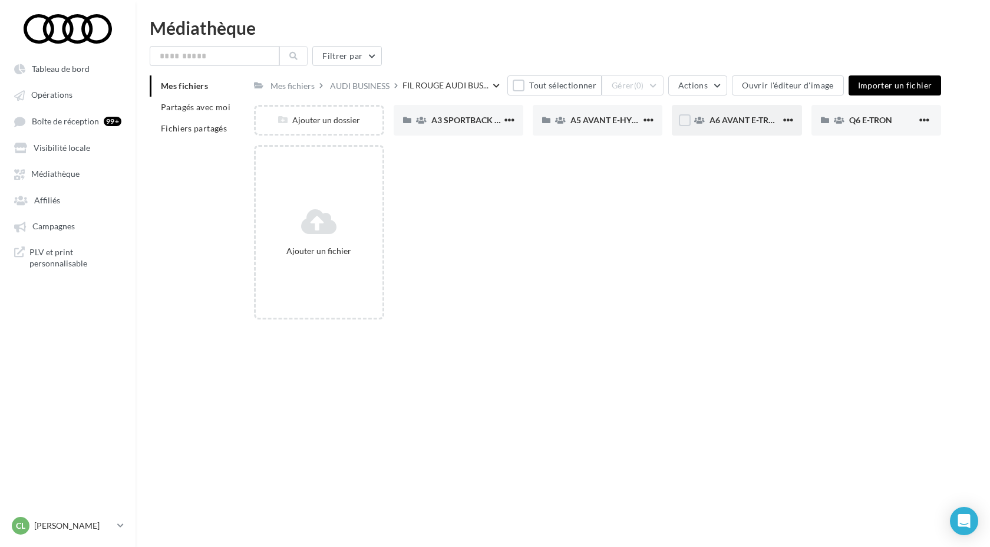
click at [732, 127] on div "A6 AVANT E-TRON" at bounding box center [737, 120] width 130 height 31
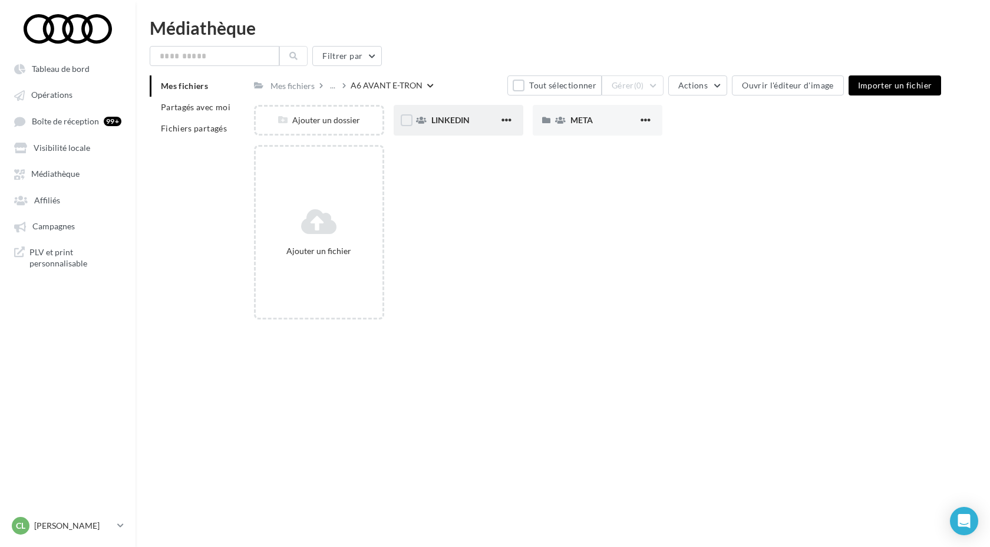
click at [451, 127] on div "LINKEDIN" at bounding box center [459, 120] width 130 height 31
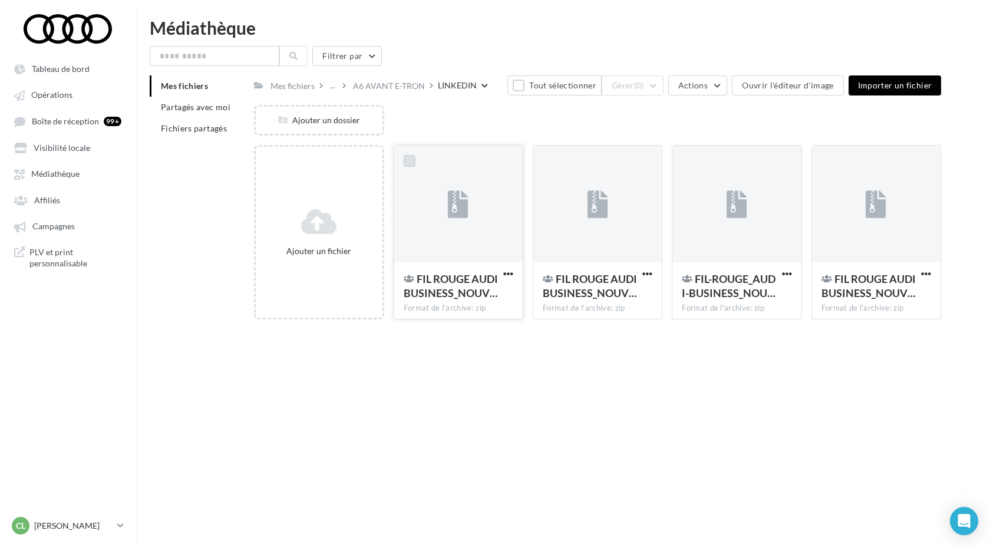
click at [412, 161] on label at bounding box center [410, 161] width 12 height 12
click at [552, 161] on label at bounding box center [549, 161] width 12 height 12
click at [691, 161] on label at bounding box center [688, 161] width 12 height 12
click at [828, 164] on label at bounding box center [827, 161] width 12 height 12
click at [638, 82] on button "Gérer (4)" at bounding box center [633, 85] width 62 height 20
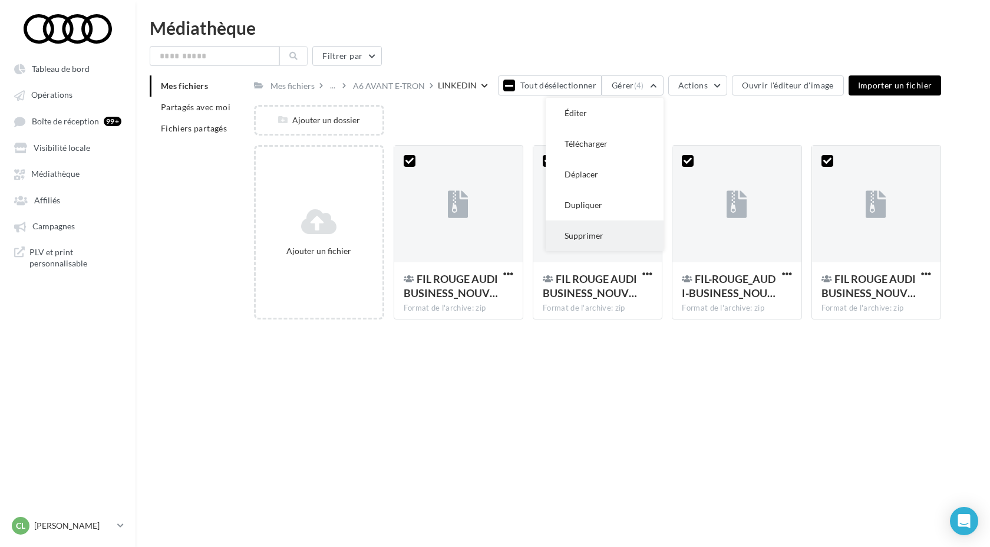
click at [623, 237] on button "Supprimer" at bounding box center [605, 235] width 118 height 31
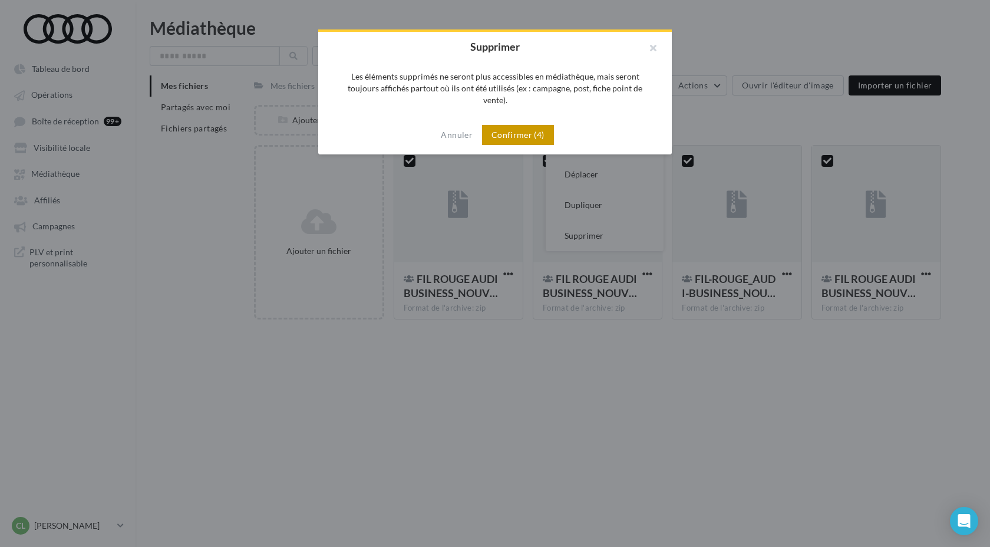
click at [534, 125] on button "Confirmer (4)" at bounding box center [518, 135] width 72 height 20
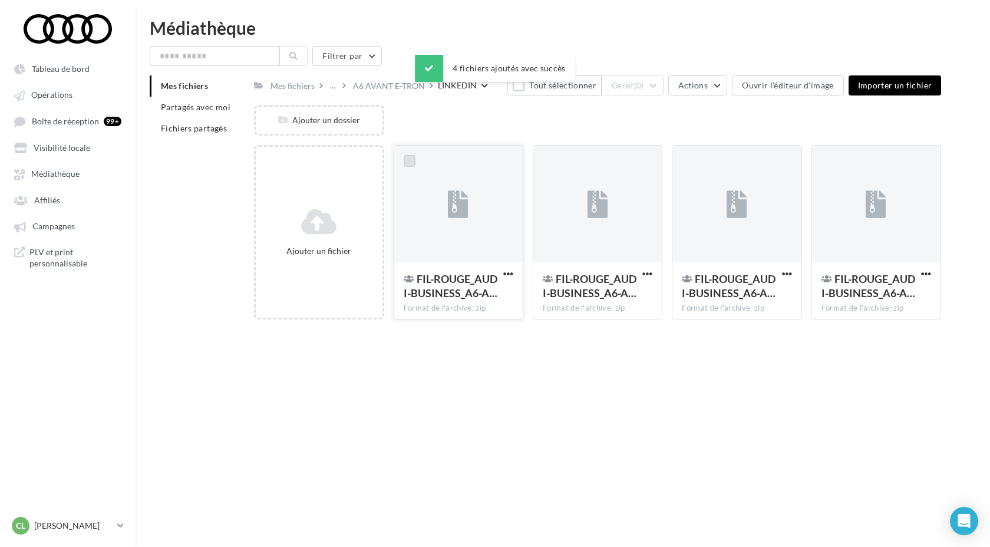
click at [409, 166] on label at bounding box center [410, 161] width 12 height 12
click at [550, 159] on label at bounding box center [549, 161] width 12 height 12
click at [689, 161] on label at bounding box center [688, 161] width 12 height 12
click at [826, 164] on label at bounding box center [827, 161] width 12 height 12
click at [641, 82] on span "(4)" at bounding box center [639, 85] width 10 height 9
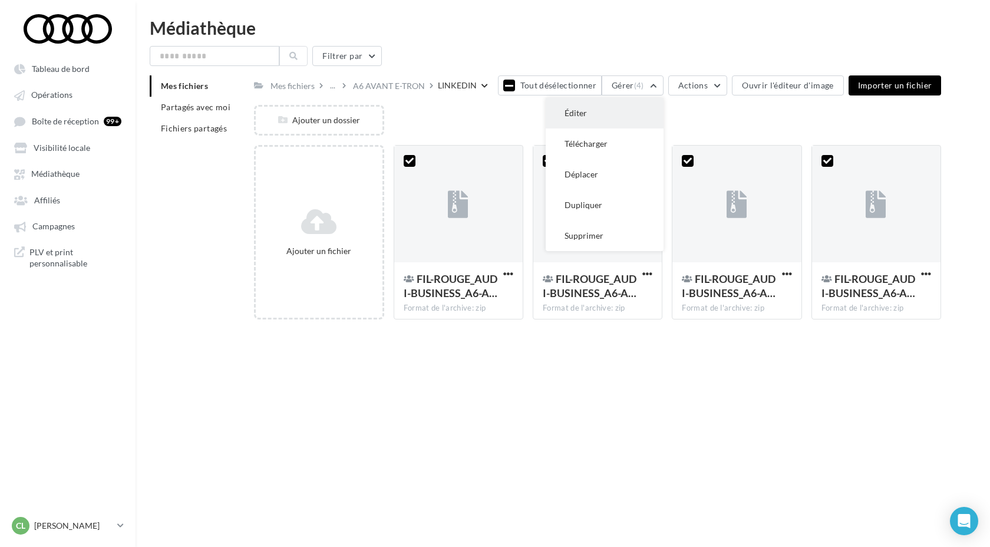
click at [610, 117] on button "Éditer" at bounding box center [605, 113] width 118 height 31
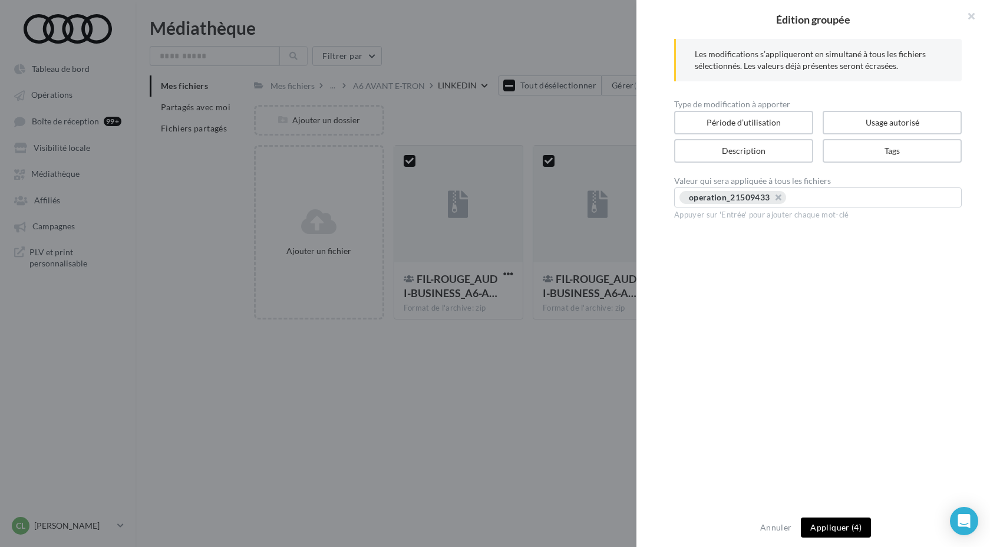
click at [827, 529] on button "Appliquer (4)" at bounding box center [836, 527] width 70 height 20
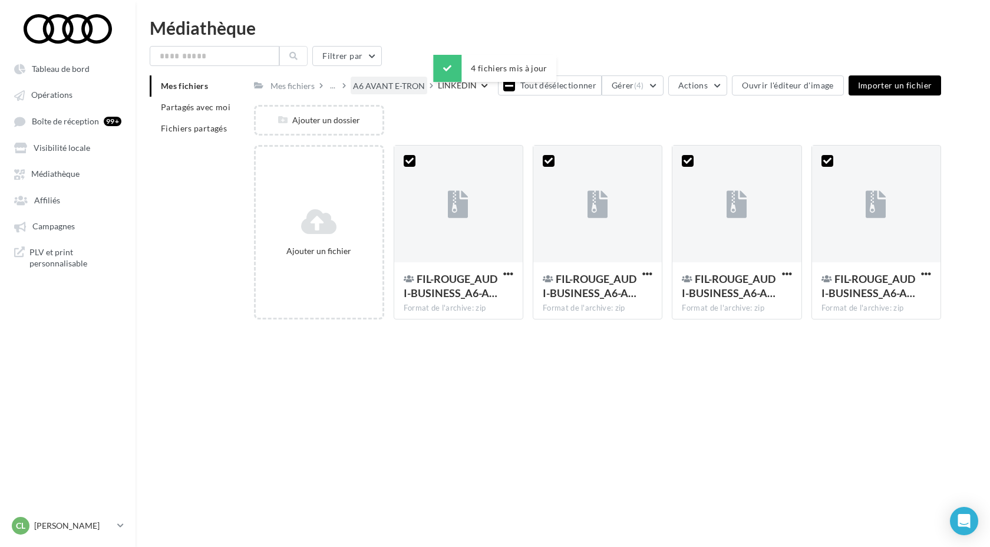
click at [381, 85] on div "A6 AVANT E-TRON" at bounding box center [389, 86] width 72 height 12
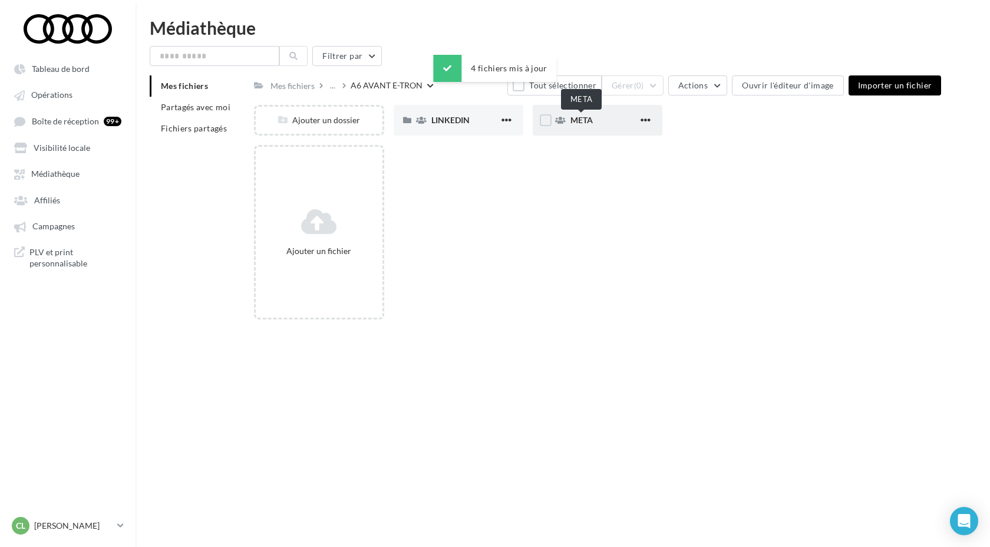
click at [571, 121] on span "META" at bounding box center [581, 120] width 22 height 10
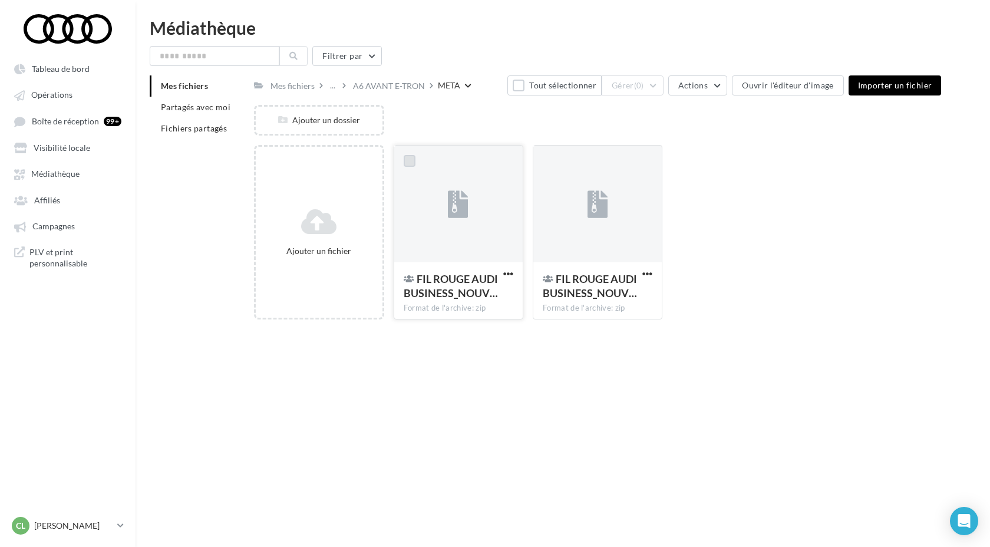
click at [410, 160] on label at bounding box center [410, 161] width 12 height 12
click at [555, 159] on div at bounding box center [548, 161] width 31 height 31
click at [552, 159] on label at bounding box center [549, 161] width 12 height 12
click at [632, 81] on button "Gérer (2)" at bounding box center [633, 85] width 62 height 20
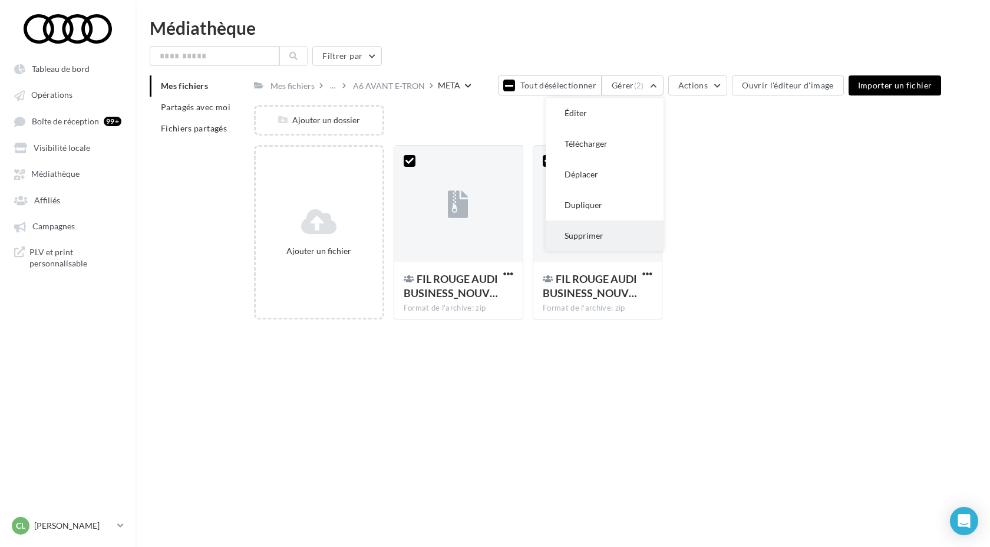
click at [620, 231] on button "Supprimer" at bounding box center [605, 235] width 118 height 31
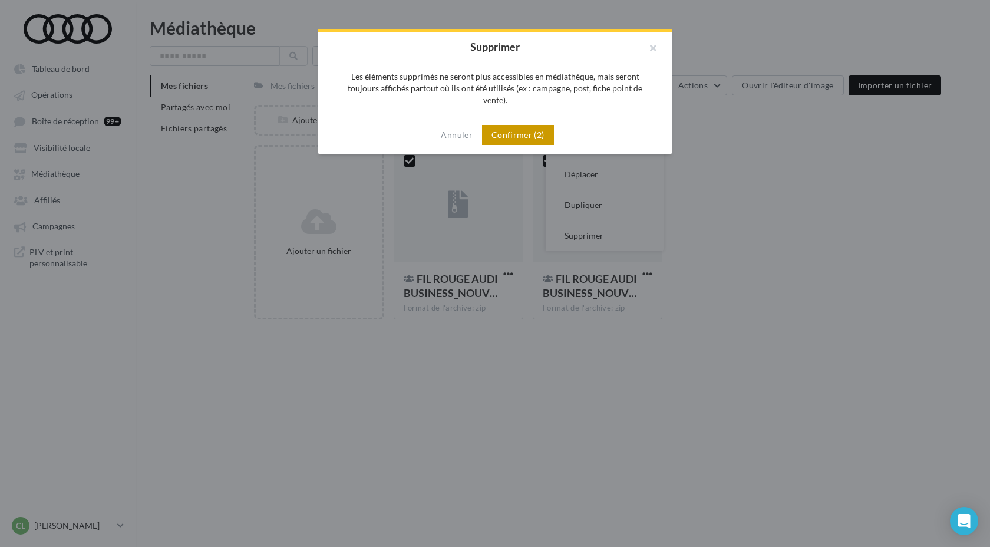
click at [544, 125] on button "Confirmer (2)" at bounding box center [518, 135] width 72 height 20
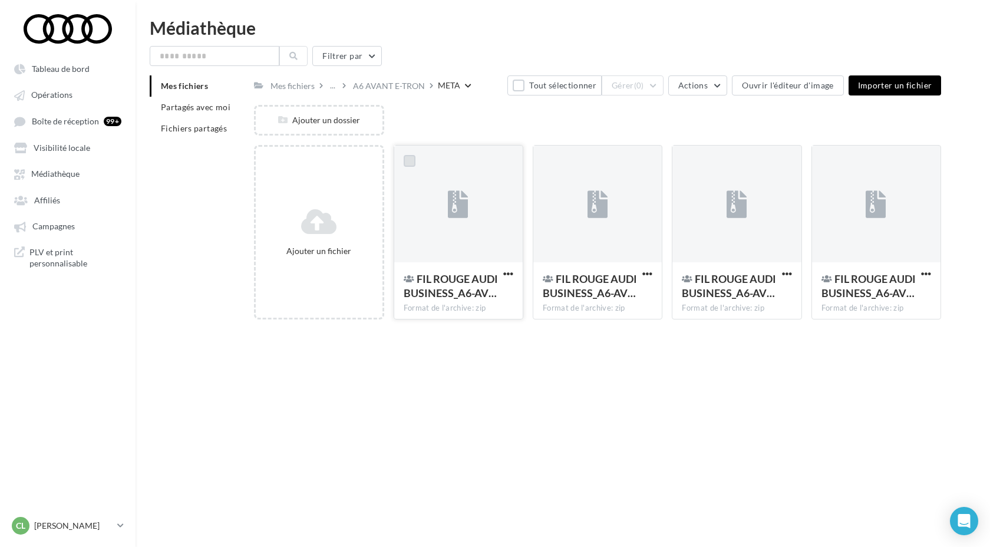
click at [412, 156] on label at bounding box center [410, 161] width 12 height 12
click at [543, 157] on label at bounding box center [549, 161] width 12 height 12
click at [690, 159] on label at bounding box center [688, 161] width 12 height 12
click at [829, 161] on label at bounding box center [827, 161] width 12 height 12
click at [638, 88] on span "(4)" at bounding box center [639, 85] width 10 height 9
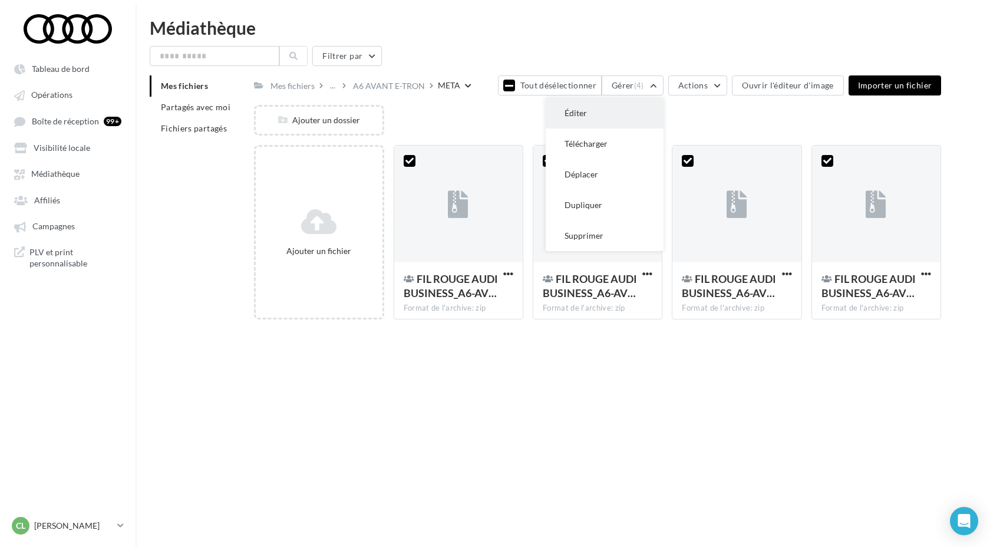
click at [609, 116] on button "Éditer" at bounding box center [605, 113] width 118 height 31
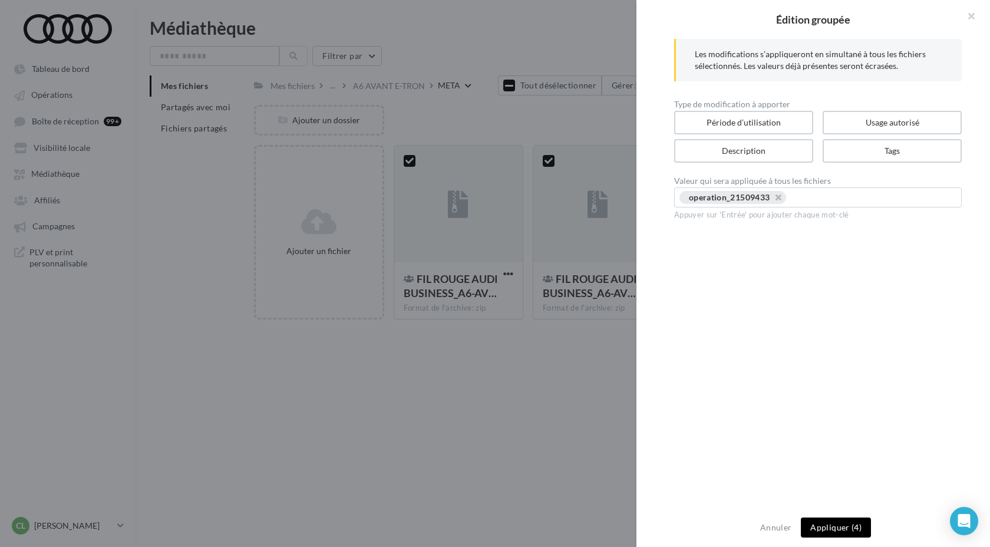
click at [835, 524] on button "Appliquer (4)" at bounding box center [836, 527] width 70 height 20
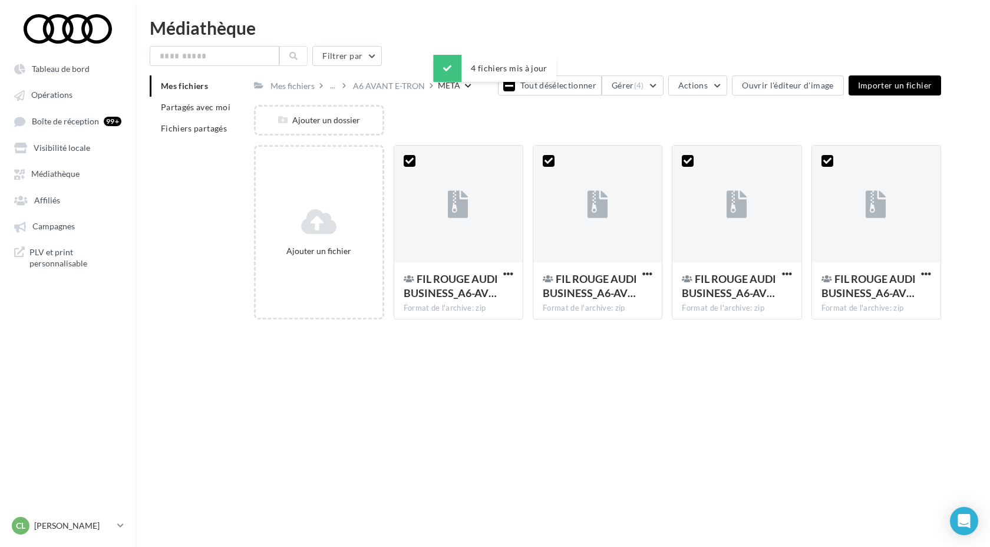
click at [691, 420] on div "Tableau de bord Opérations Affiliés" at bounding box center [495, 292] width 990 height 547
click at [537, 87] on button "Tout désélectionner" at bounding box center [550, 85] width 104 height 20
click at [407, 82] on div "A6 AVANT E-TRON" at bounding box center [389, 86] width 72 height 12
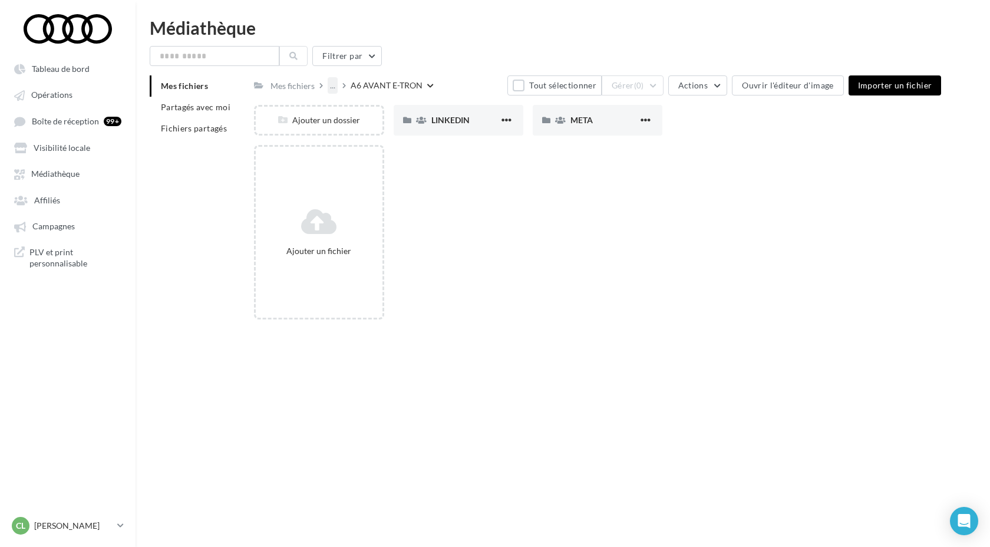
click at [331, 85] on div "..." at bounding box center [333, 85] width 10 height 16
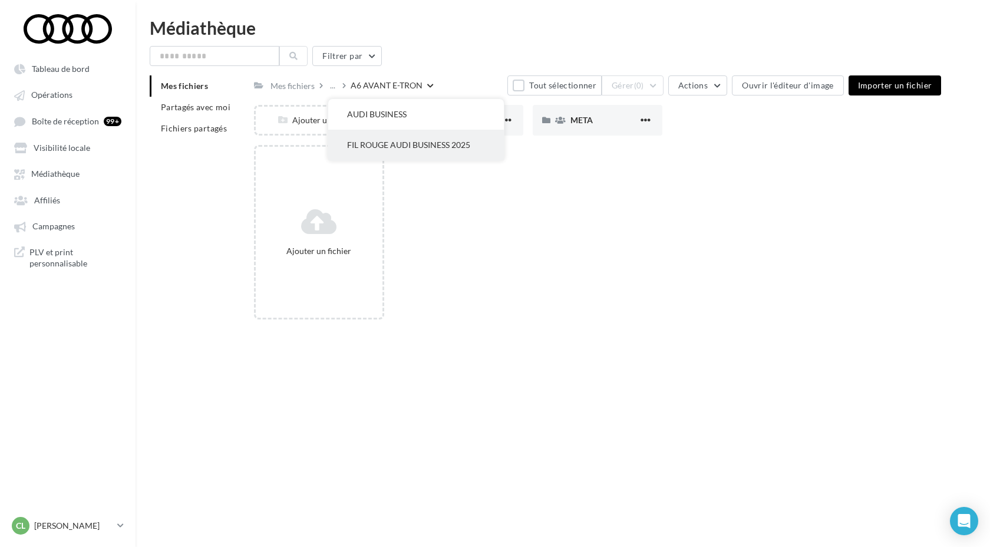
click at [357, 138] on button "FIL ROUGE AUDI BUSINESS 2025" at bounding box center [416, 145] width 176 height 31
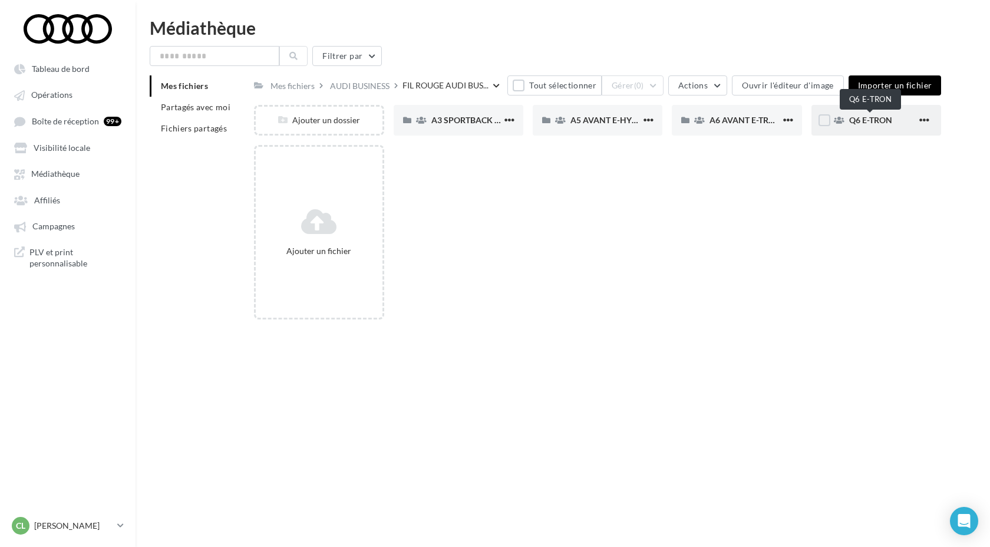
click at [859, 120] on span "Q6 E-TRON" at bounding box center [870, 120] width 43 height 10
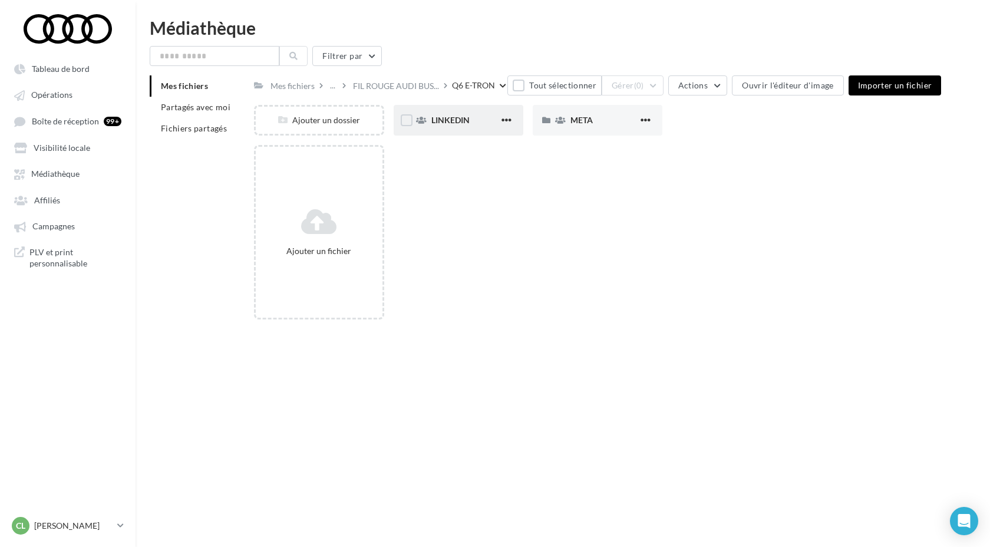
click at [440, 125] on span "LINKEDIN" at bounding box center [450, 120] width 38 height 10
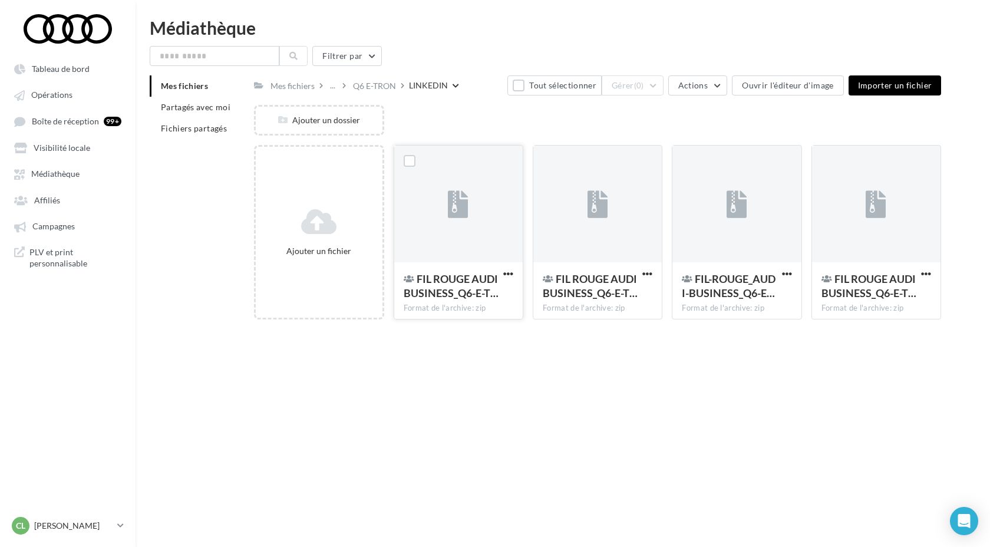
click at [414, 167] on div at bounding box center [410, 162] width 12 height 15
click at [411, 160] on label at bounding box center [410, 161] width 12 height 12
click at [554, 161] on label at bounding box center [549, 161] width 12 height 12
click at [682, 157] on label at bounding box center [688, 161] width 12 height 12
click at [827, 168] on div at bounding box center [827, 162] width 12 height 15
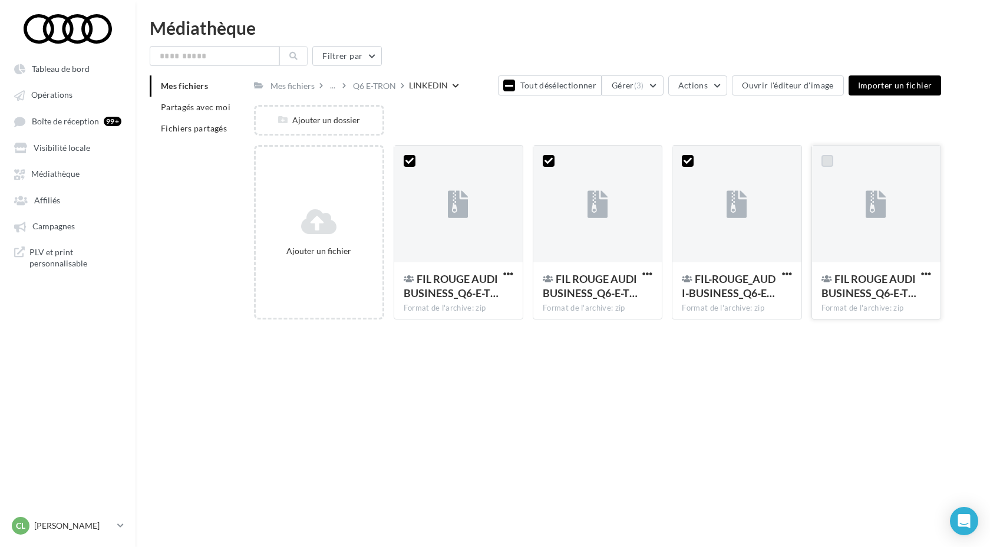
click at [827, 163] on label at bounding box center [827, 161] width 12 height 12
click at [638, 90] on span "(4)" at bounding box center [639, 85] width 10 height 9
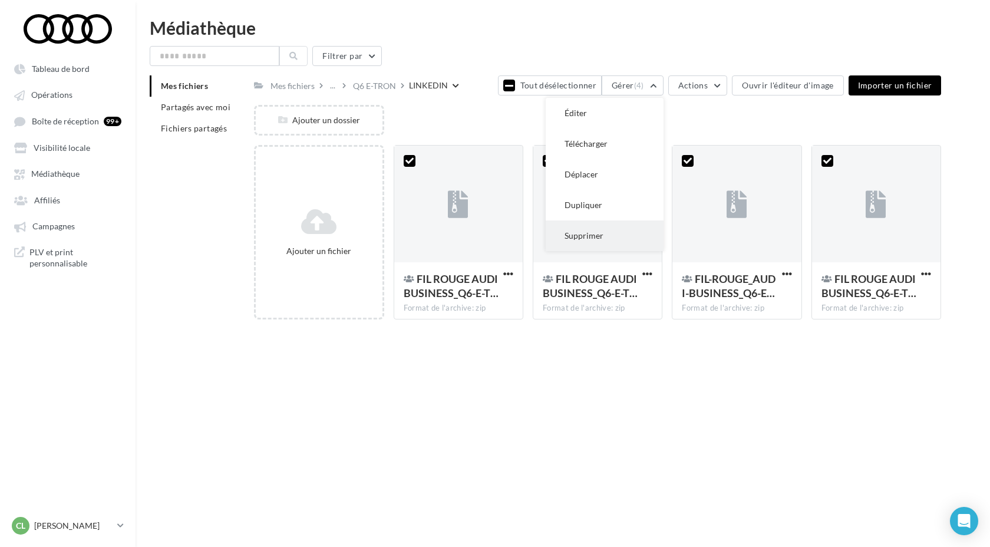
click at [614, 242] on button "Supprimer" at bounding box center [605, 235] width 118 height 31
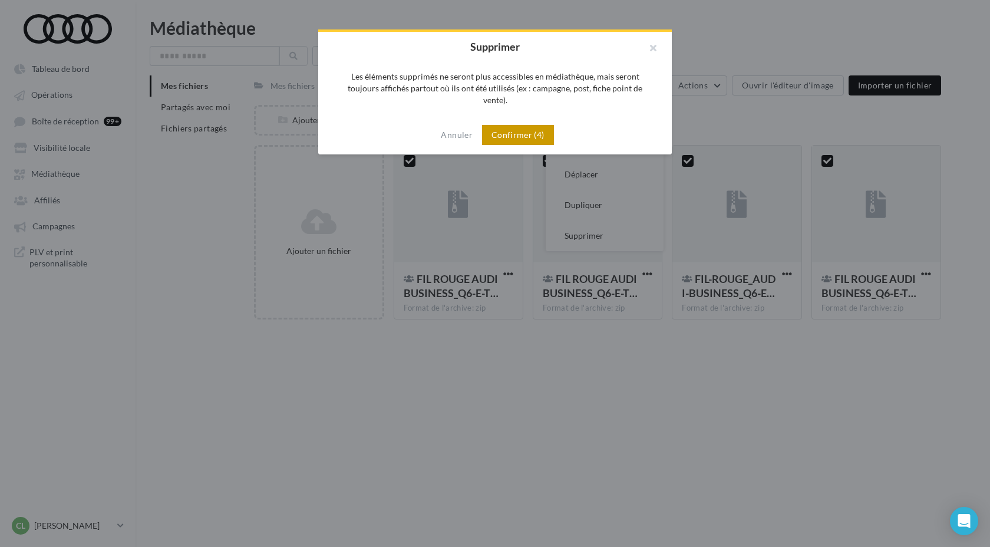
click at [537, 128] on button "Confirmer (4)" at bounding box center [518, 135] width 72 height 20
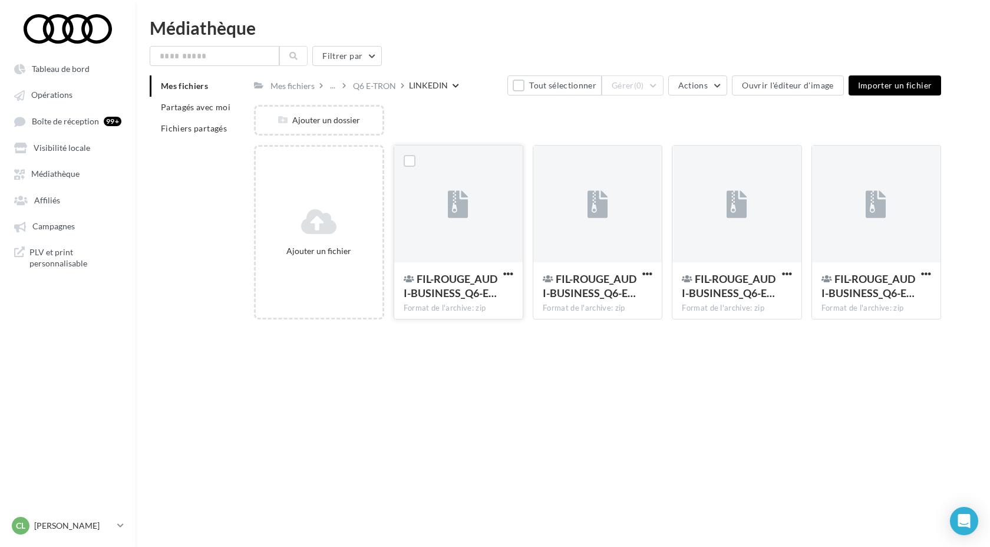
click at [415, 165] on div at bounding box center [409, 161] width 31 height 31
click at [408, 157] on label at bounding box center [410, 161] width 12 height 12
click at [547, 160] on label at bounding box center [549, 161] width 12 height 12
click at [682, 165] on label at bounding box center [688, 161] width 12 height 12
click at [835, 160] on div at bounding box center [827, 161] width 31 height 31
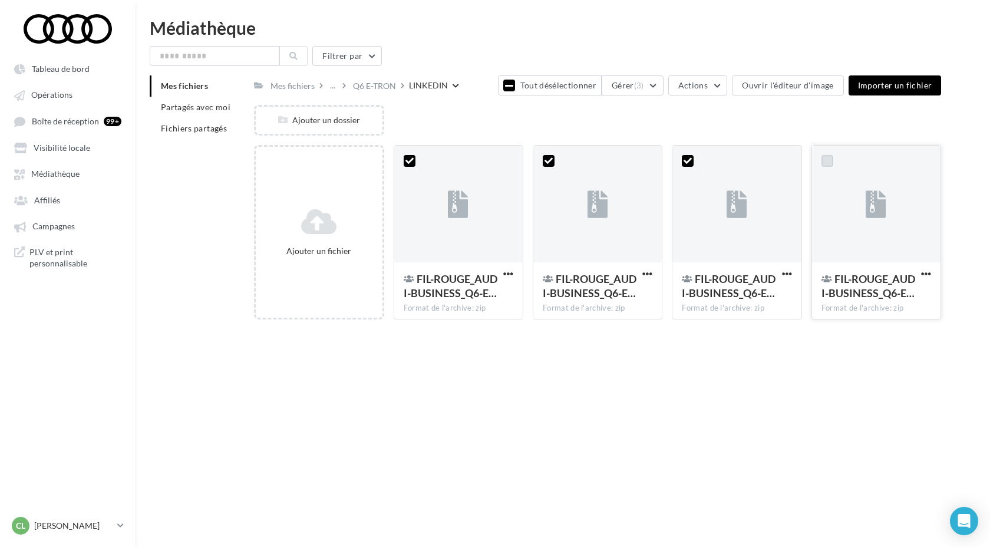
click at [824, 163] on label at bounding box center [827, 161] width 12 height 12
click at [637, 90] on button "Gérer (4)" at bounding box center [633, 85] width 62 height 20
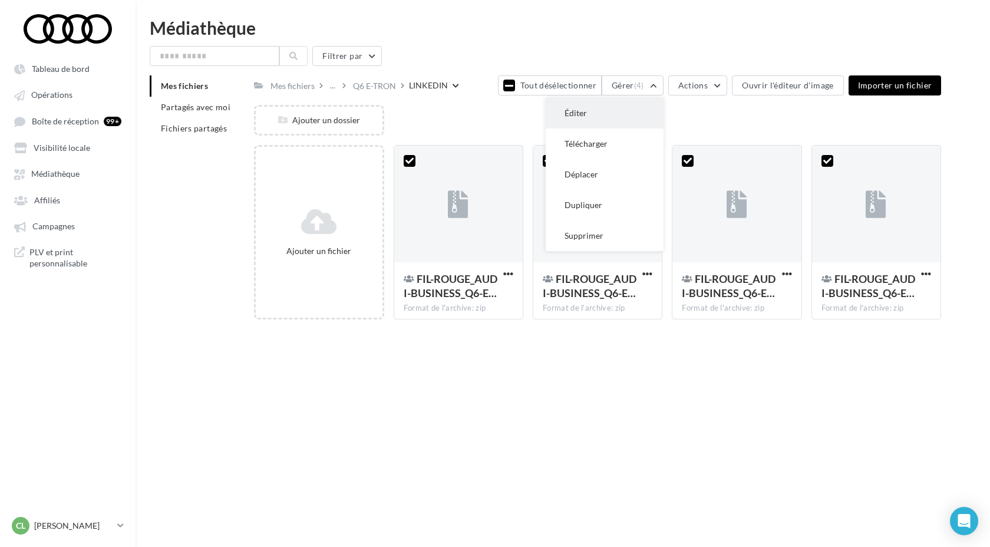
click at [596, 115] on button "Éditer" at bounding box center [605, 113] width 118 height 31
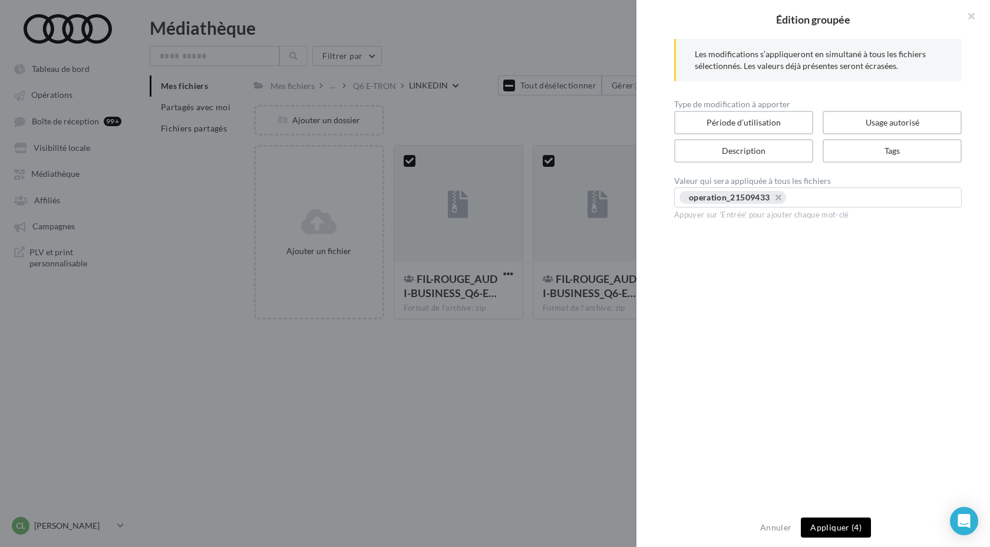
click at [851, 532] on button "Appliquer (4)" at bounding box center [836, 527] width 70 height 20
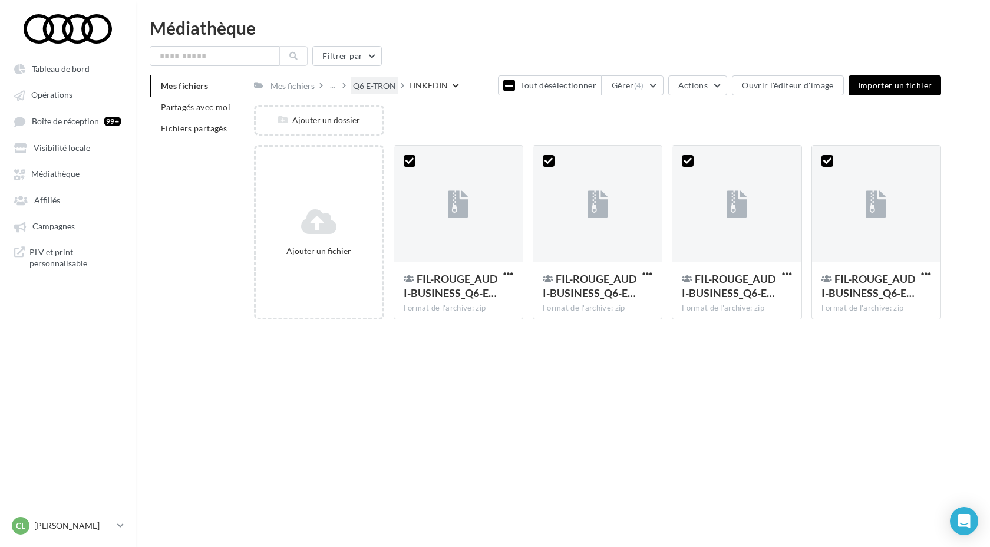
click at [373, 88] on div "Q6 E-TRON" at bounding box center [374, 86] width 43 height 12
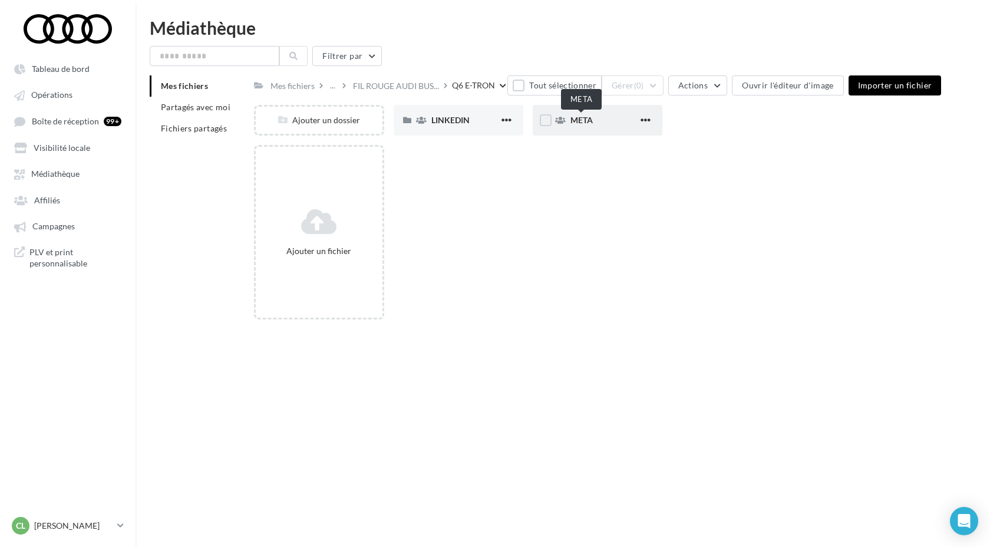
click at [582, 125] on span "META" at bounding box center [581, 120] width 22 height 10
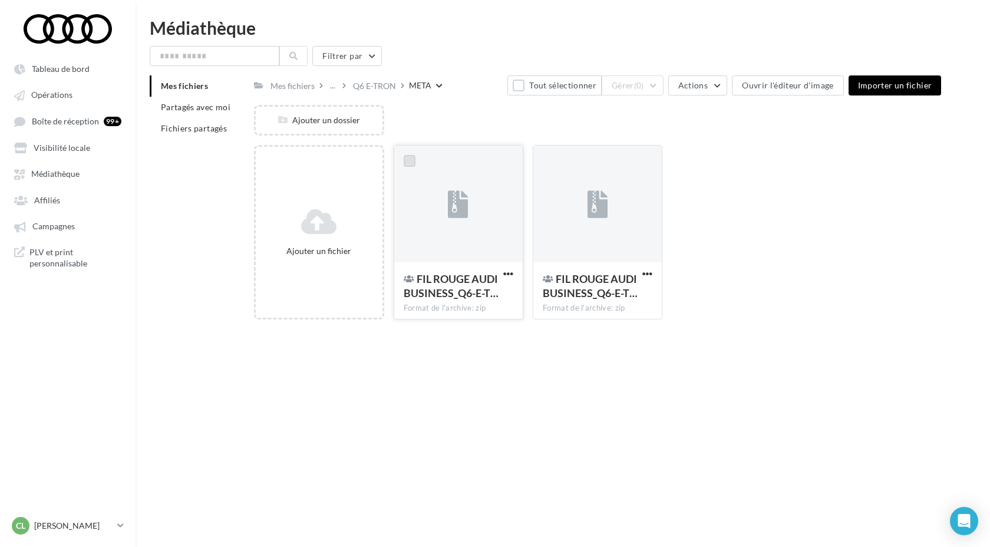
click at [410, 166] on label at bounding box center [410, 161] width 12 height 12
click at [545, 164] on label at bounding box center [549, 161] width 12 height 12
click at [629, 88] on button "Gérer (2)" at bounding box center [633, 85] width 62 height 20
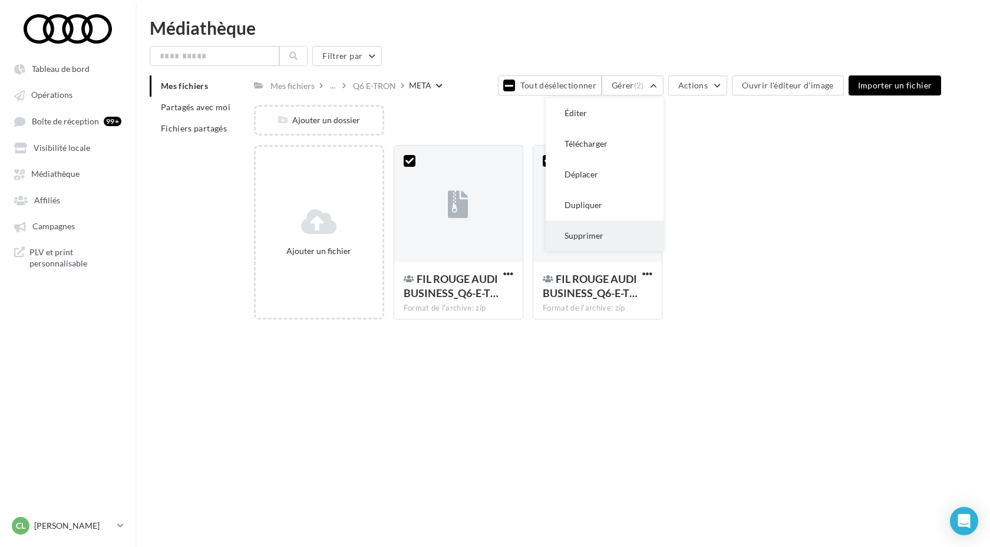
click at [618, 243] on button "Supprimer" at bounding box center [605, 235] width 118 height 31
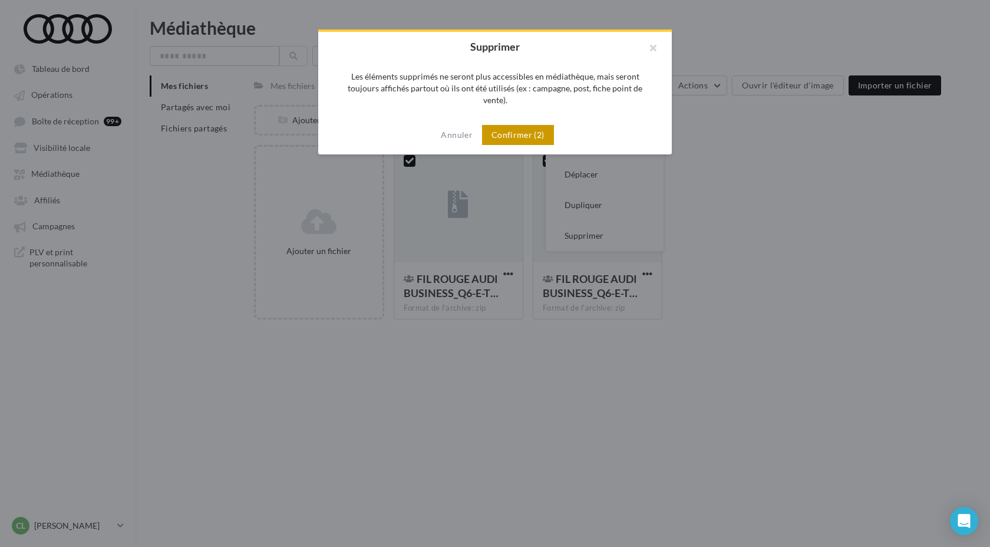
click at [520, 125] on button "Confirmer (2)" at bounding box center [518, 135] width 72 height 20
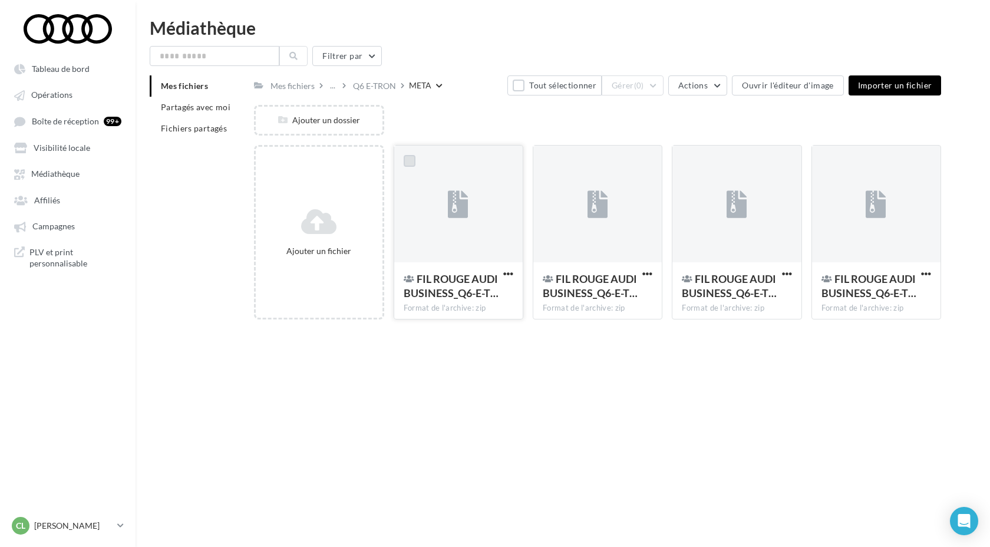
click at [411, 161] on label at bounding box center [410, 161] width 12 height 12
click at [552, 161] on label at bounding box center [549, 161] width 12 height 12
click at [688, 154] on div at bounding box center [687, 161] width 31 height 31
click at [690, 166] on label at bounding box center [688, 161] width 12 height 12
click at [827, 165] on label at bounding box center [827, 161] width 12 height 12
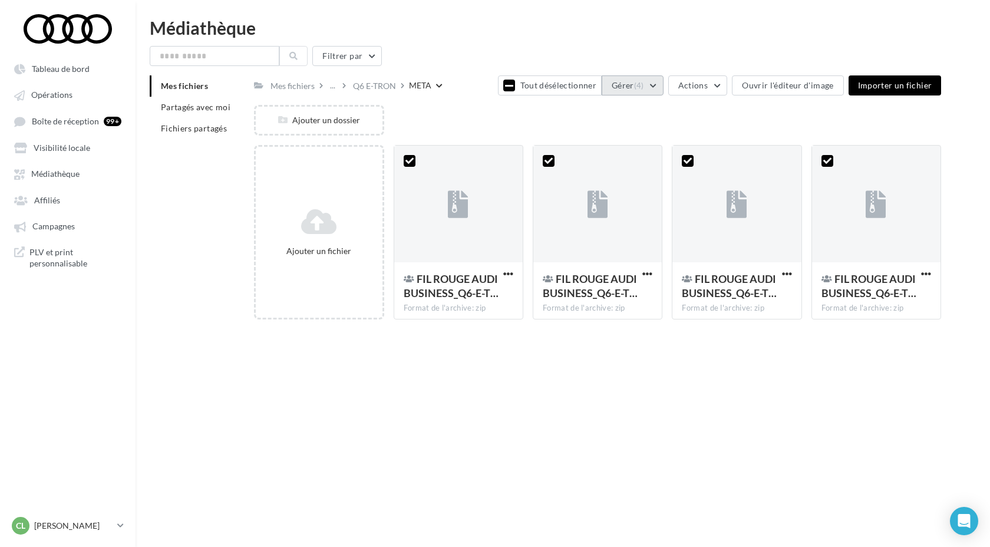
click at [635, 87] on button "Gérer (4)" at bounding box center [633, 85] width 62 height 20
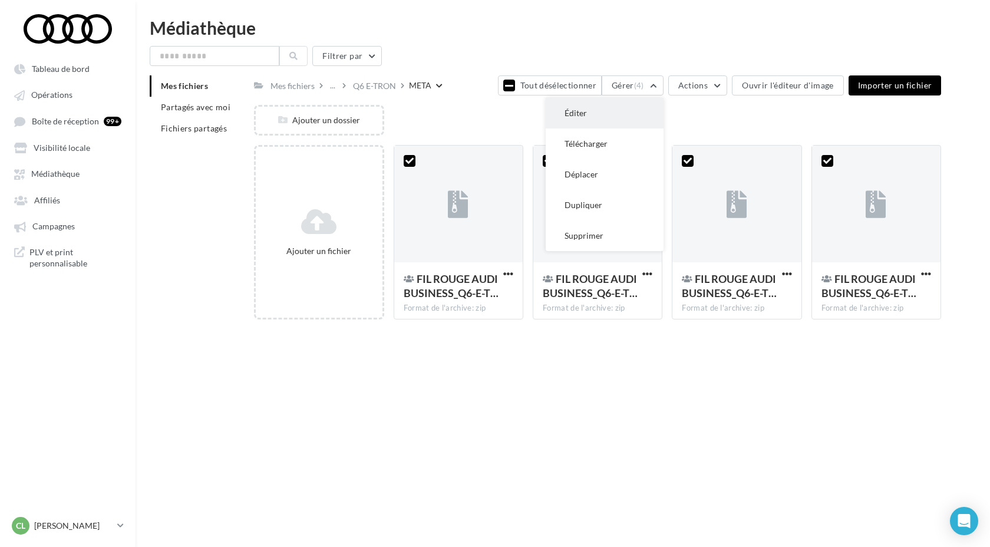
click at [612, 113] on button "Éditer" at bounding box center [605, 113] width 118 height 31
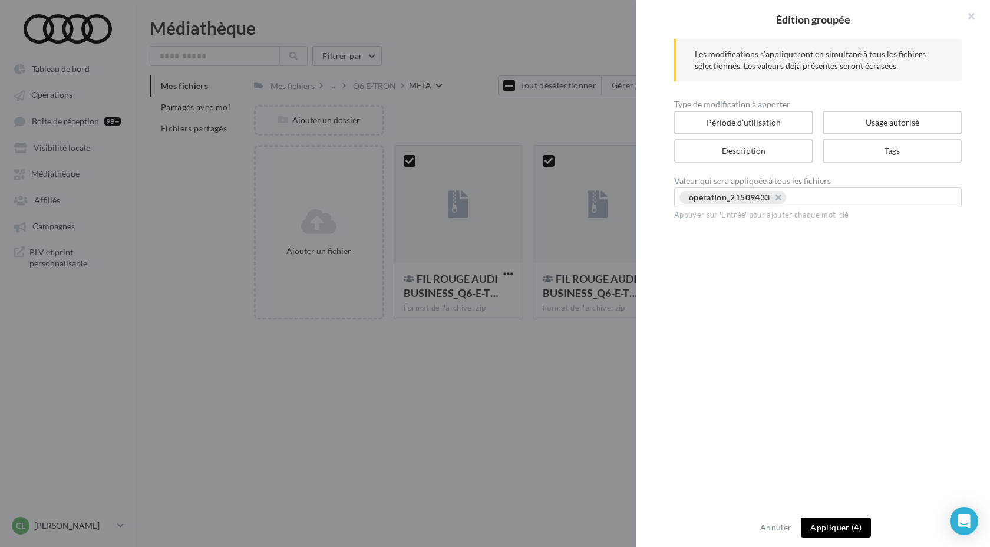
click at [849, 530] on button "Appliquer (4)" at bounding box center [836, 527] width 70 height 20
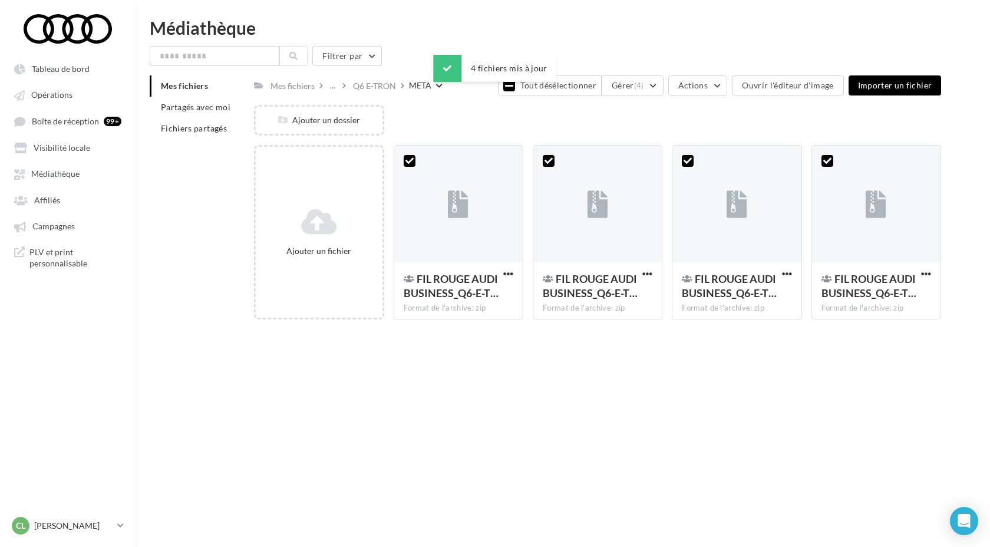
click at [713, 424] on div "Tableau de bord Opérations Affiliés" at bounding box center [495, 292] width 990 height 547
click at [463, 26] on div "Médiathèque" at bounding box center [563, 28] width 826 height 18
